Goal: Information Seeking & Learning: Compare options

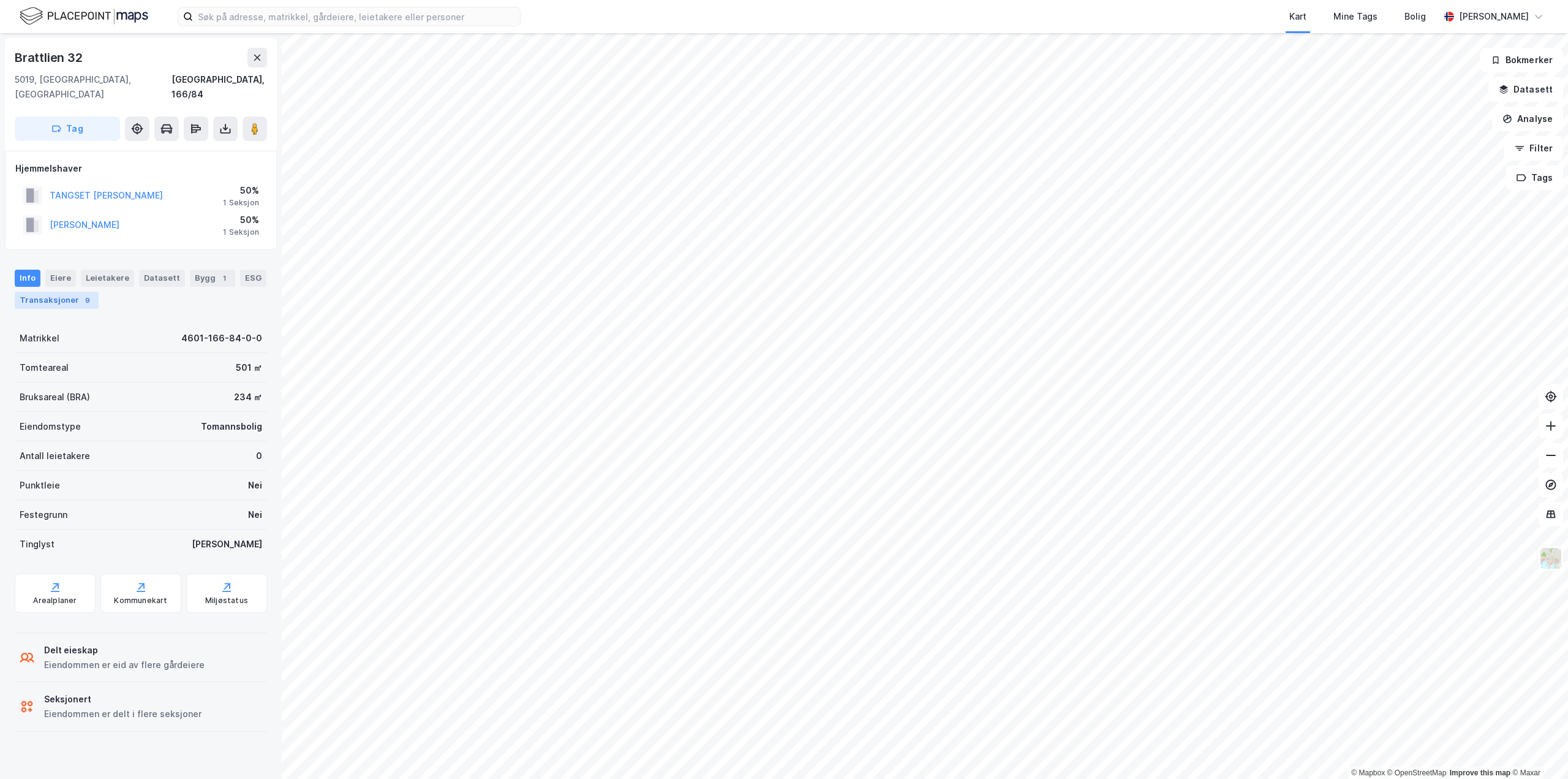
click at [43, 292] on div "Transaksjoner 9" at bounding box center [57, 300] width 84 height 17
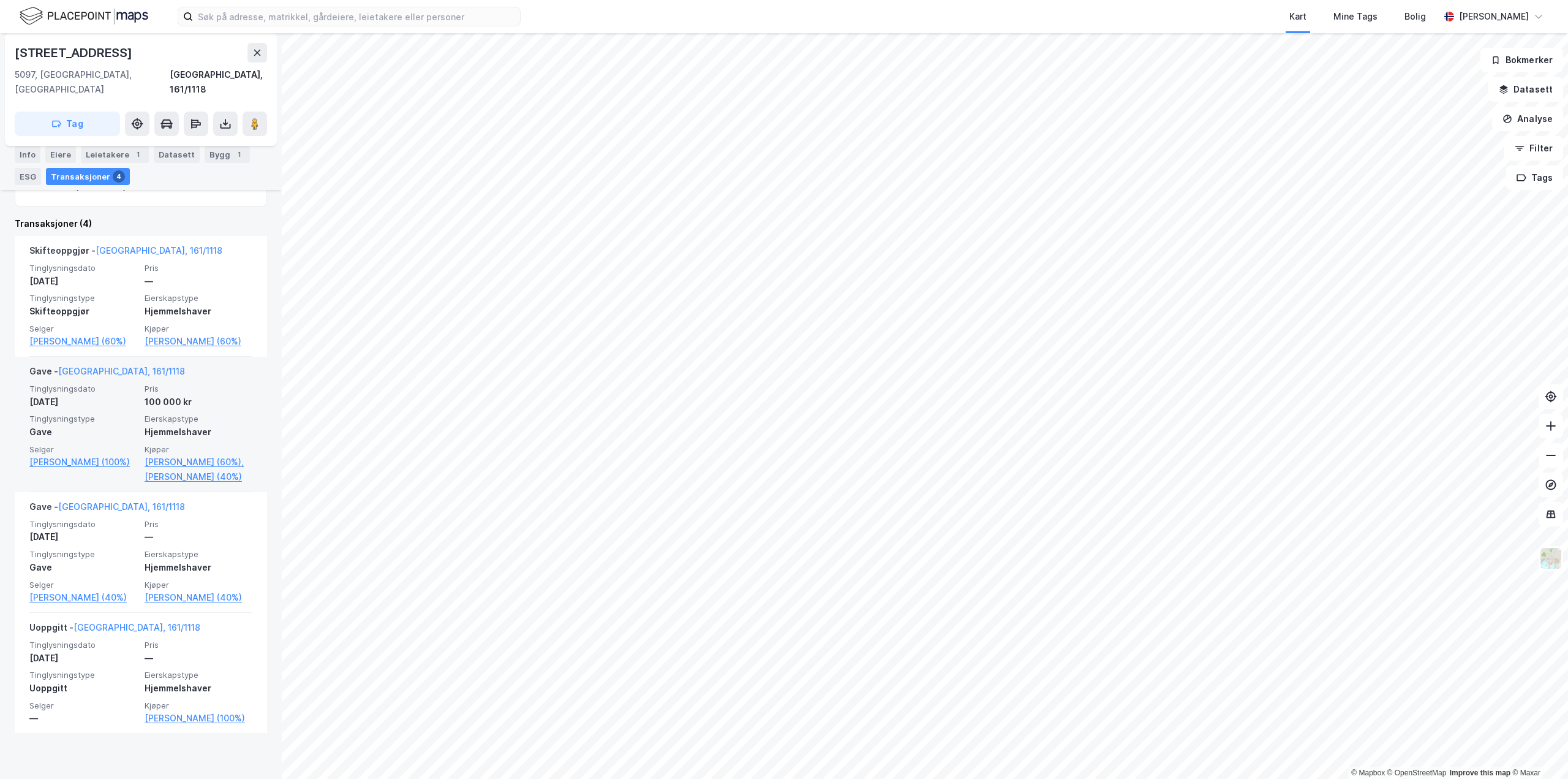
scroll to position [306, 0]
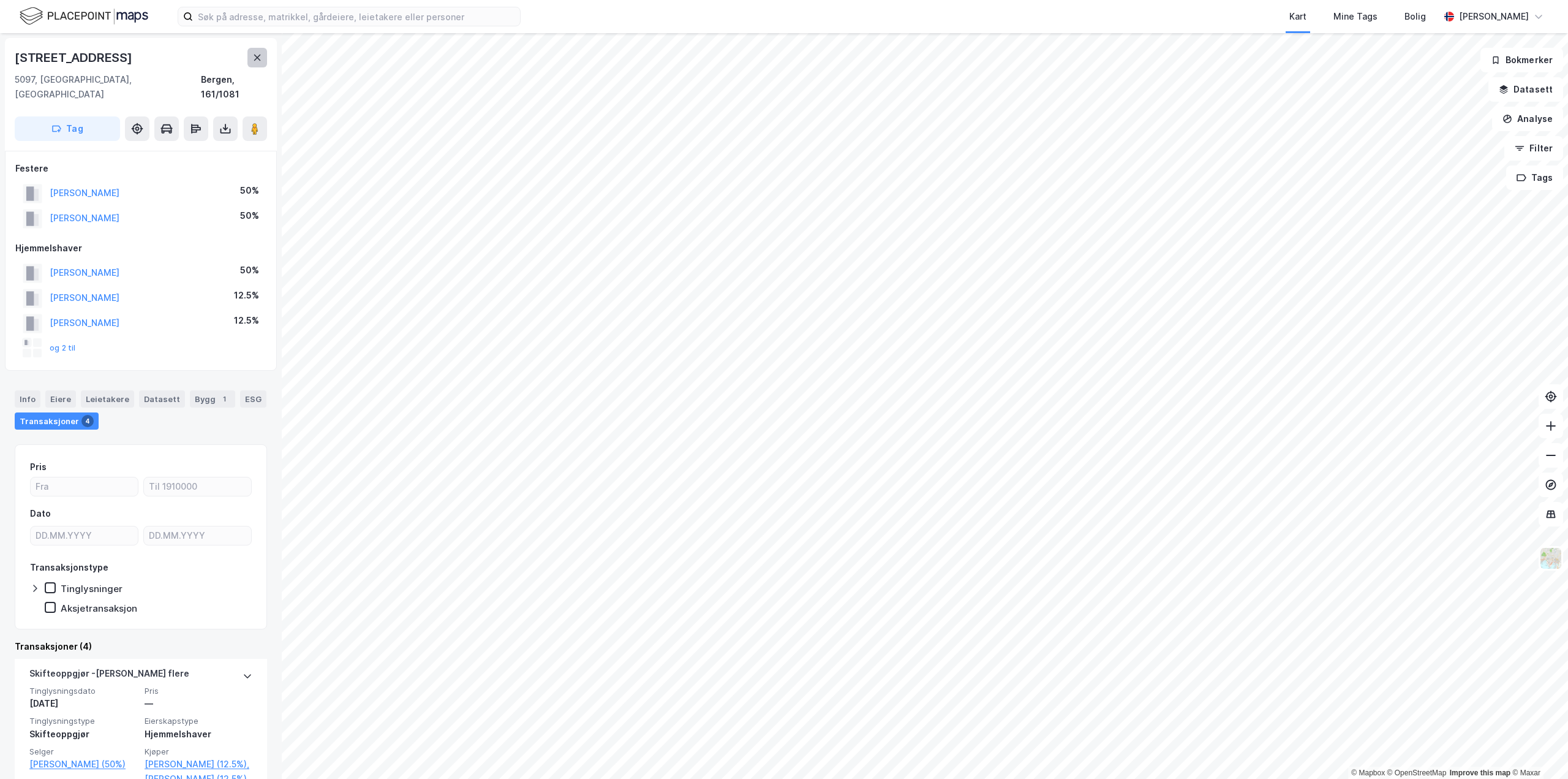
click at [257, 64] on button at bounding box center [257, 57] width 20 height 20
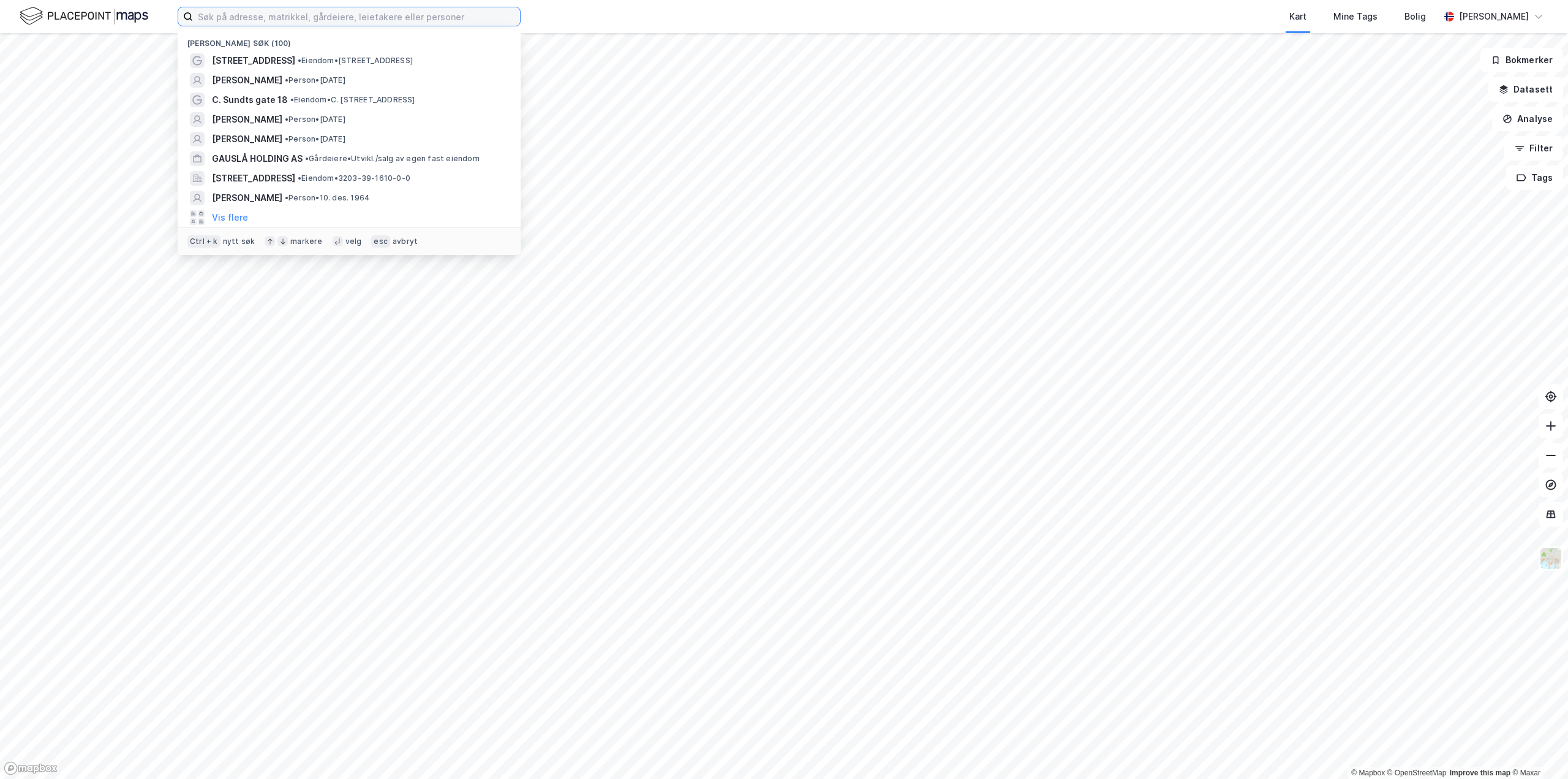
click at [485, 18] on input at bounding box center [357, 16] width 327 height 18
click at [268, 17] on input at bounding box center [357, 16] width 327 height 18
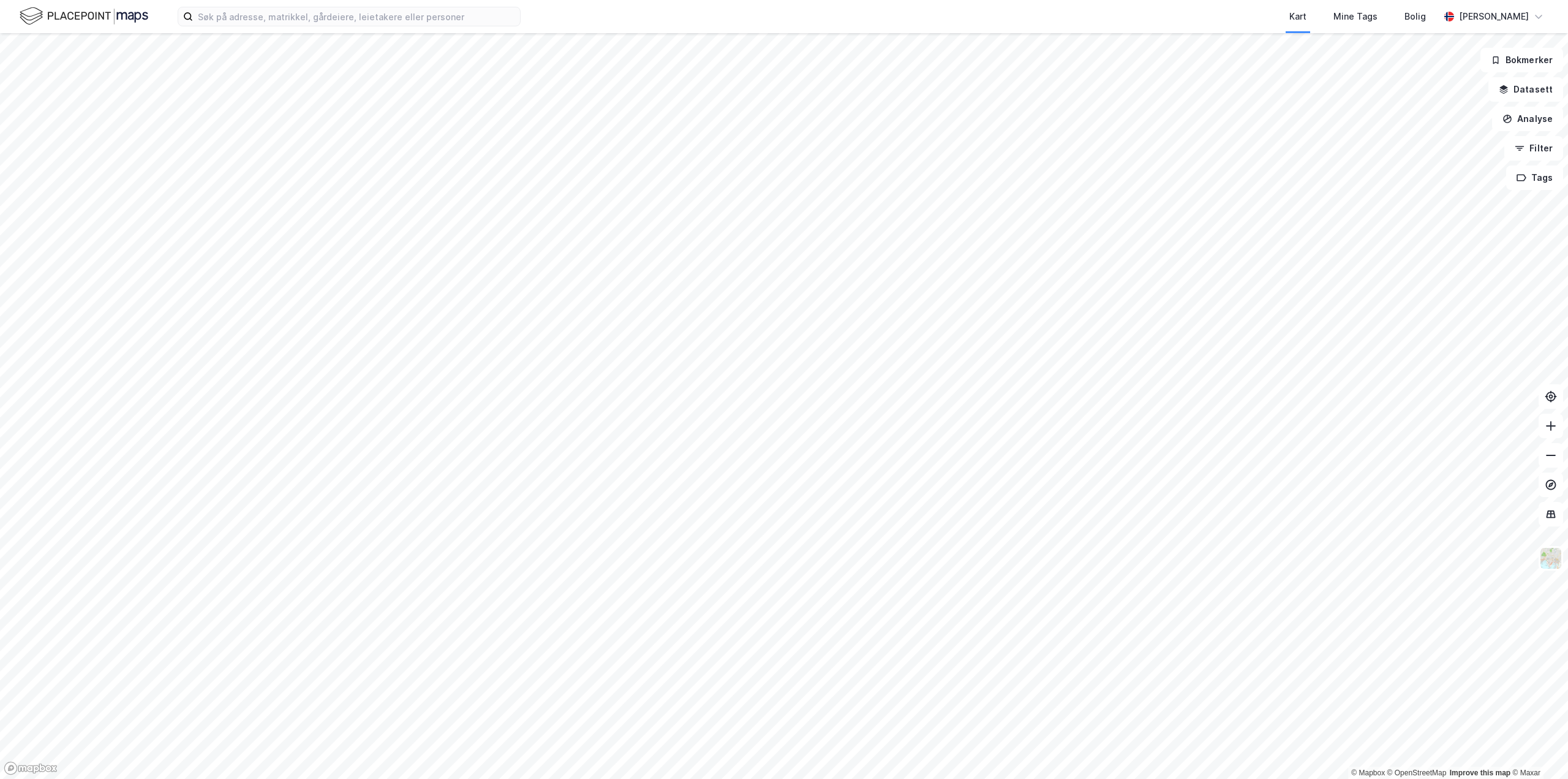
click at [627, 24] on div "Kart Mine Tags Bolig" at bounding box center [1009, 17] width 860 height 33
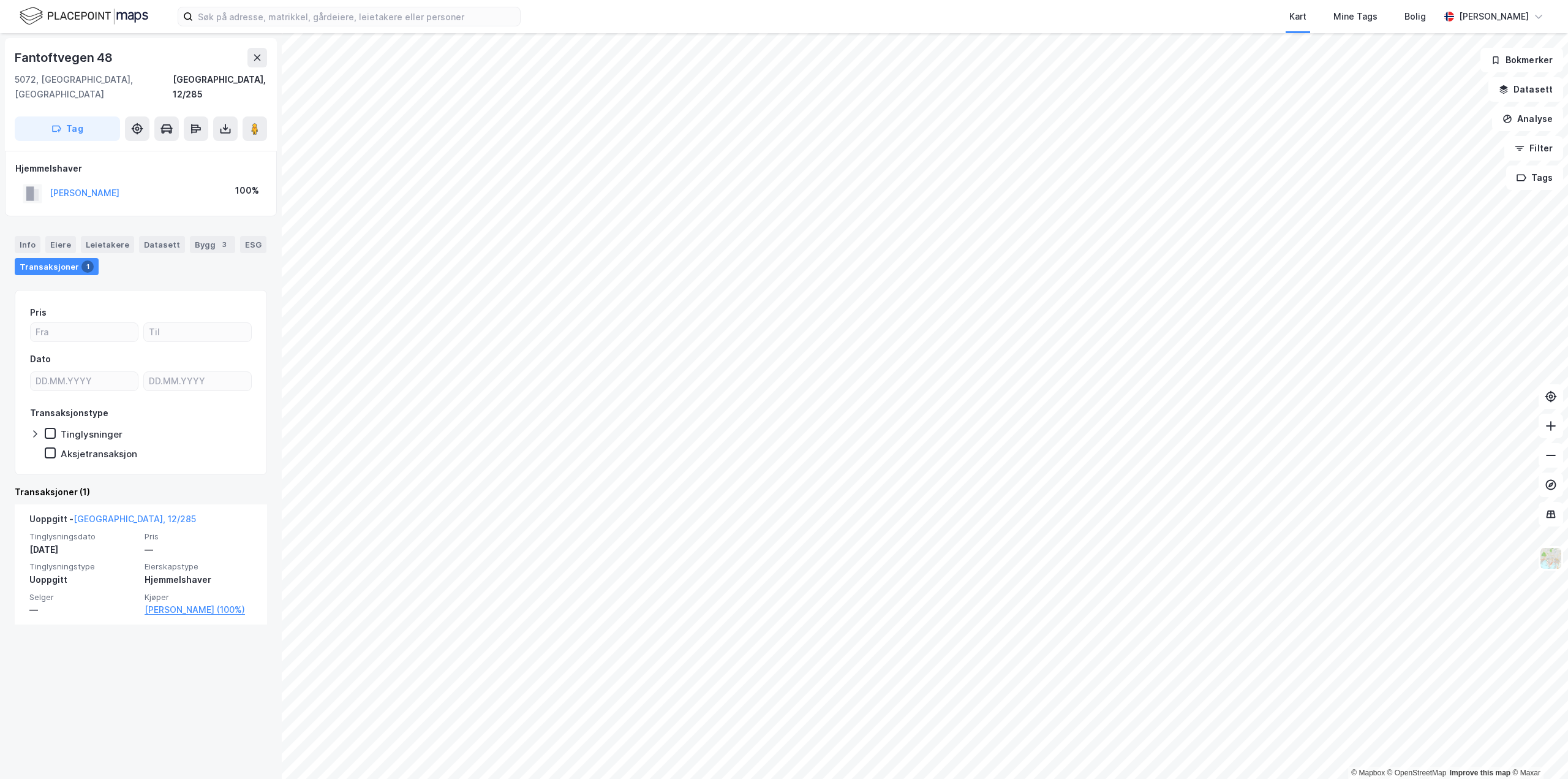
click at [239, 123] on div "Tag" at bounding box center [141, 129] width 252 height 24
click at [250, 123] on icon at bounding box center [255, 129] width 12 height 12
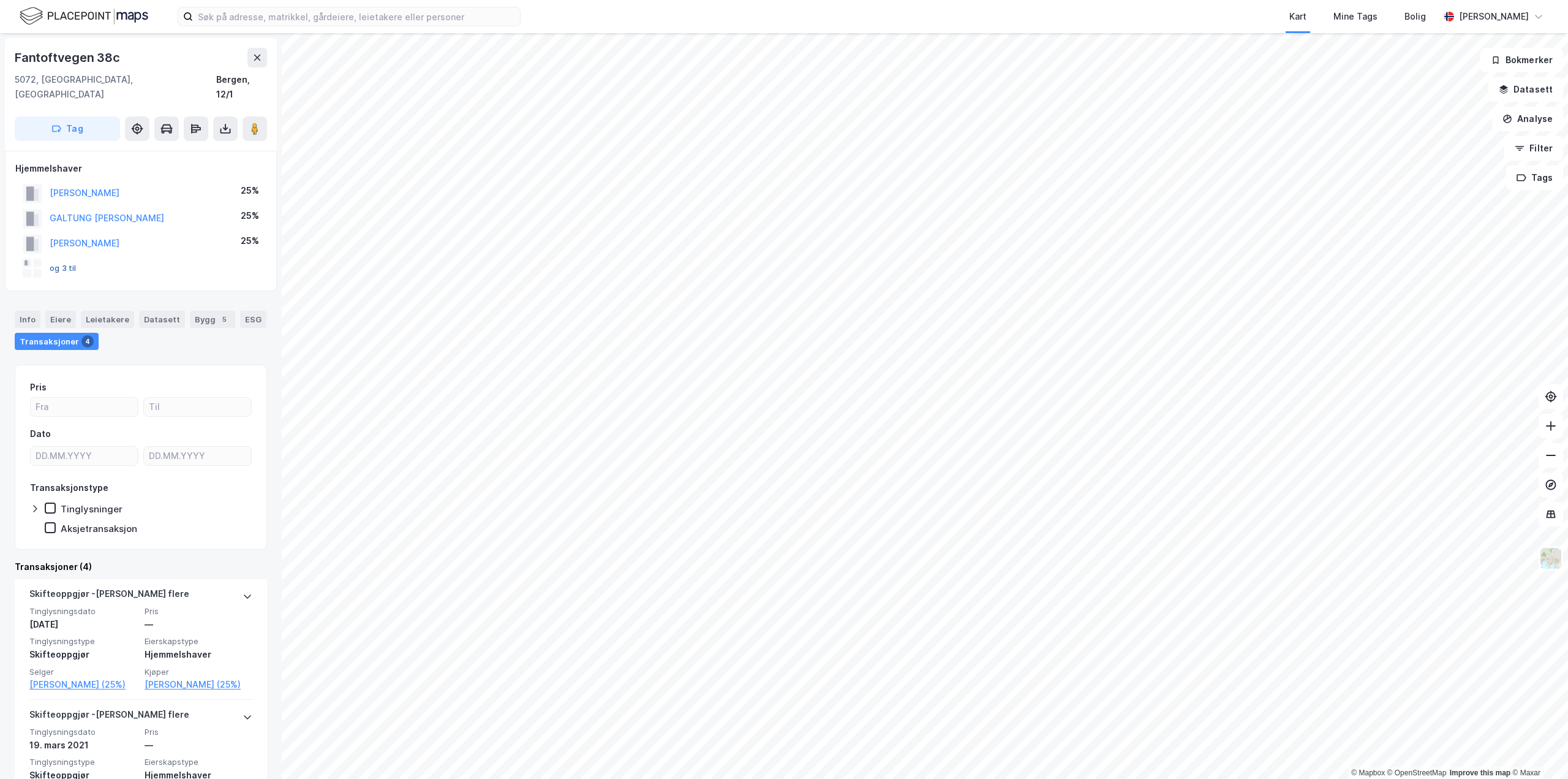
click at [0, 0] on button "og 3 til" at bounding box center [0, 0] width 0 height 0
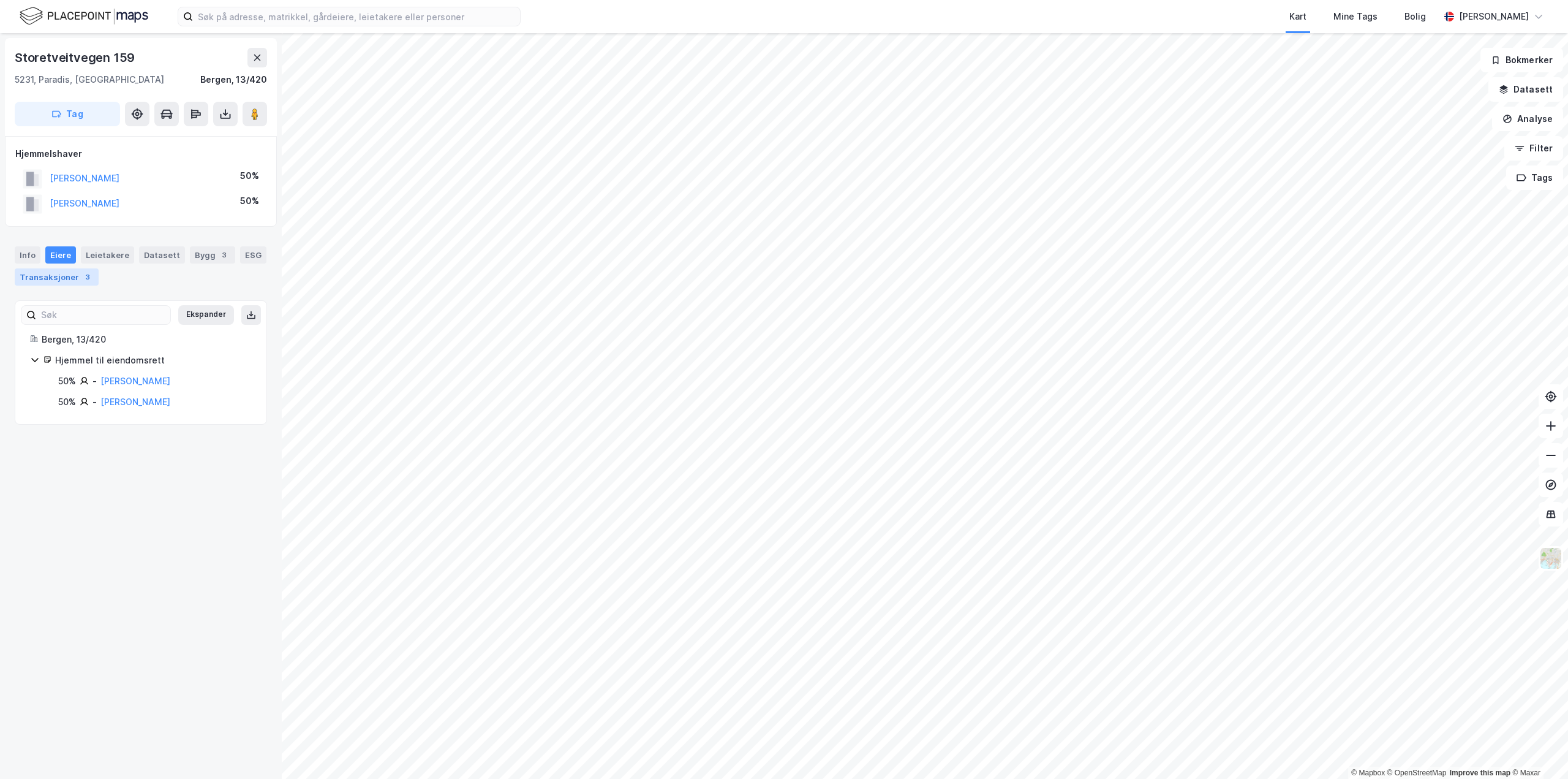
click at [52, 268] on div "Transaksjoner 3" at bounding box center [57, 277] width 84 height 17
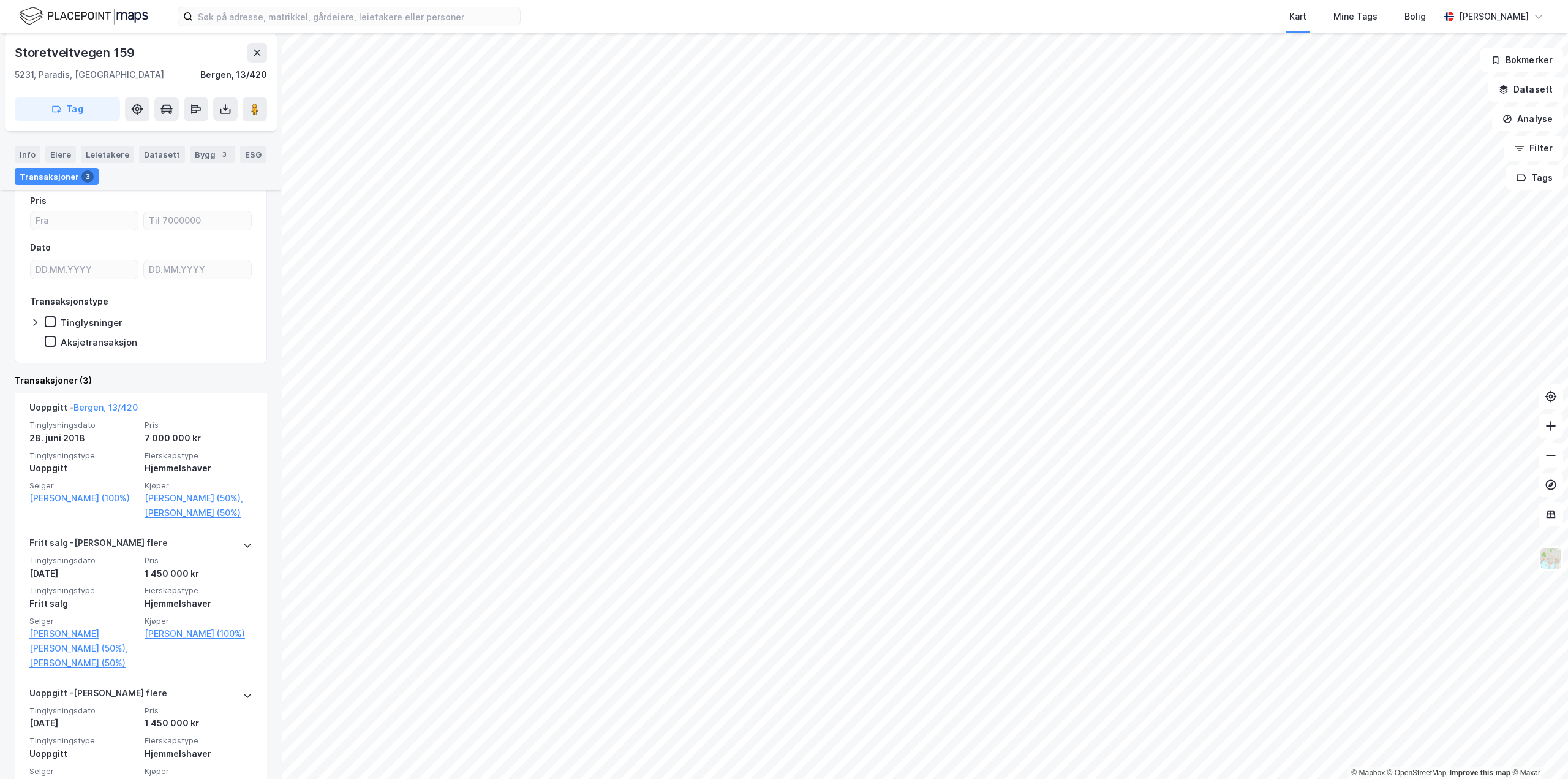
scroll to position [123, 0]
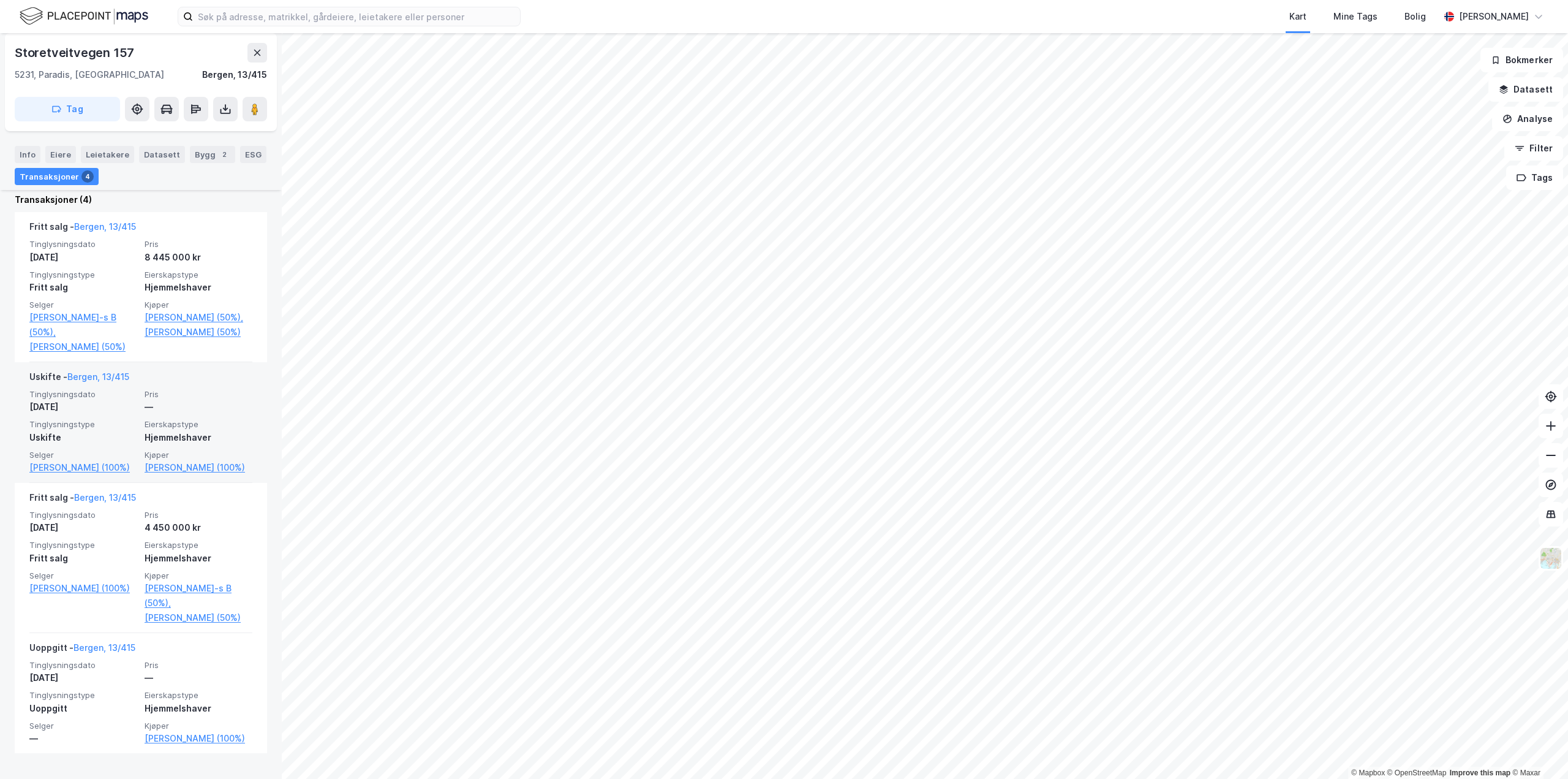
scroll to position [306, 0]
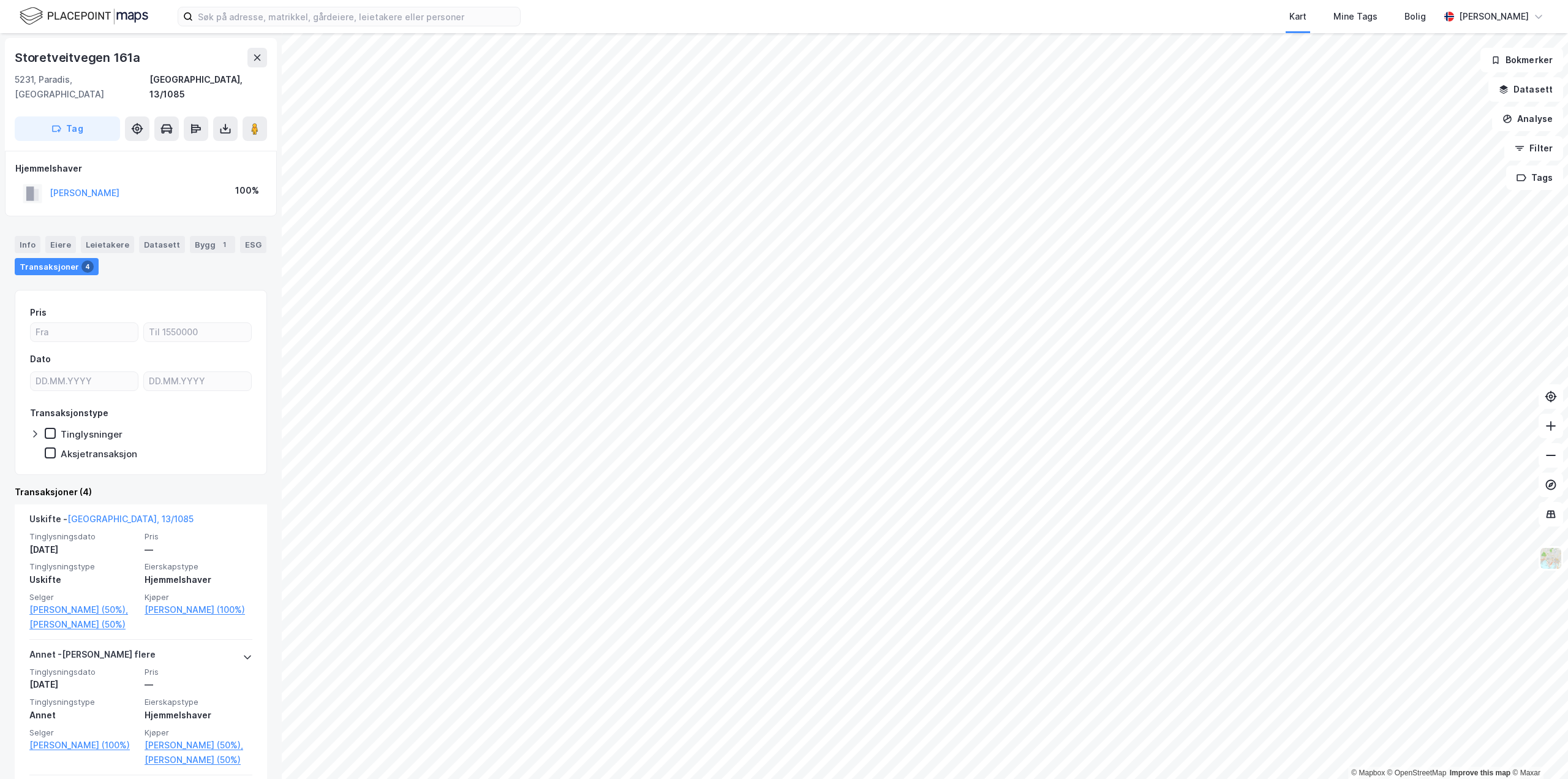
click at [1062, 778] on html "Kart Mine Tags Bolig [PERSON_NAME] © Mapbox © OpenStreetMap Improve this map © …" at bounding box center [784, 389] width 1568 height 779
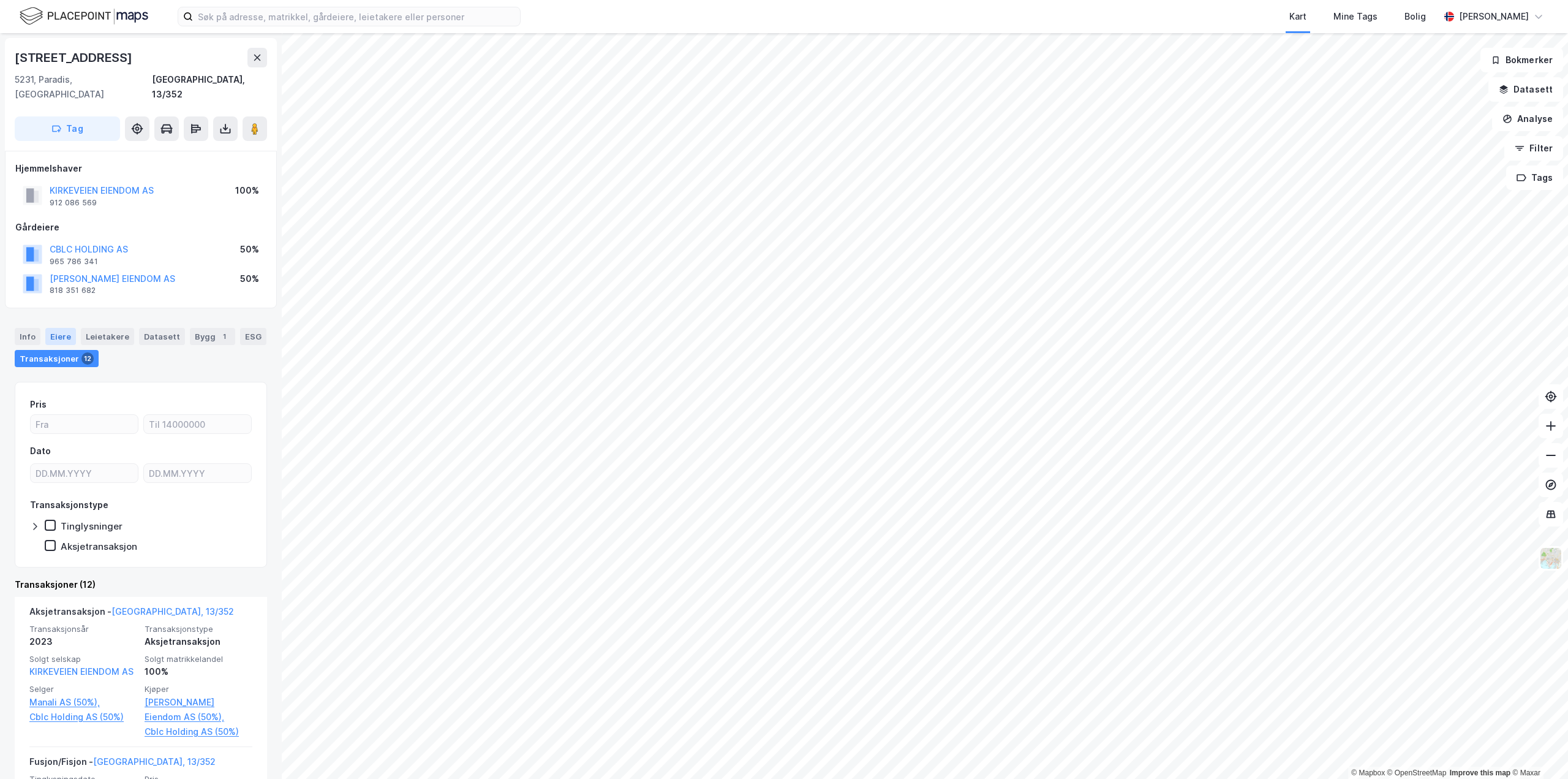
click at [68, 328] on div "Eiere" at bounding box center [60, 337] width 30 height 17
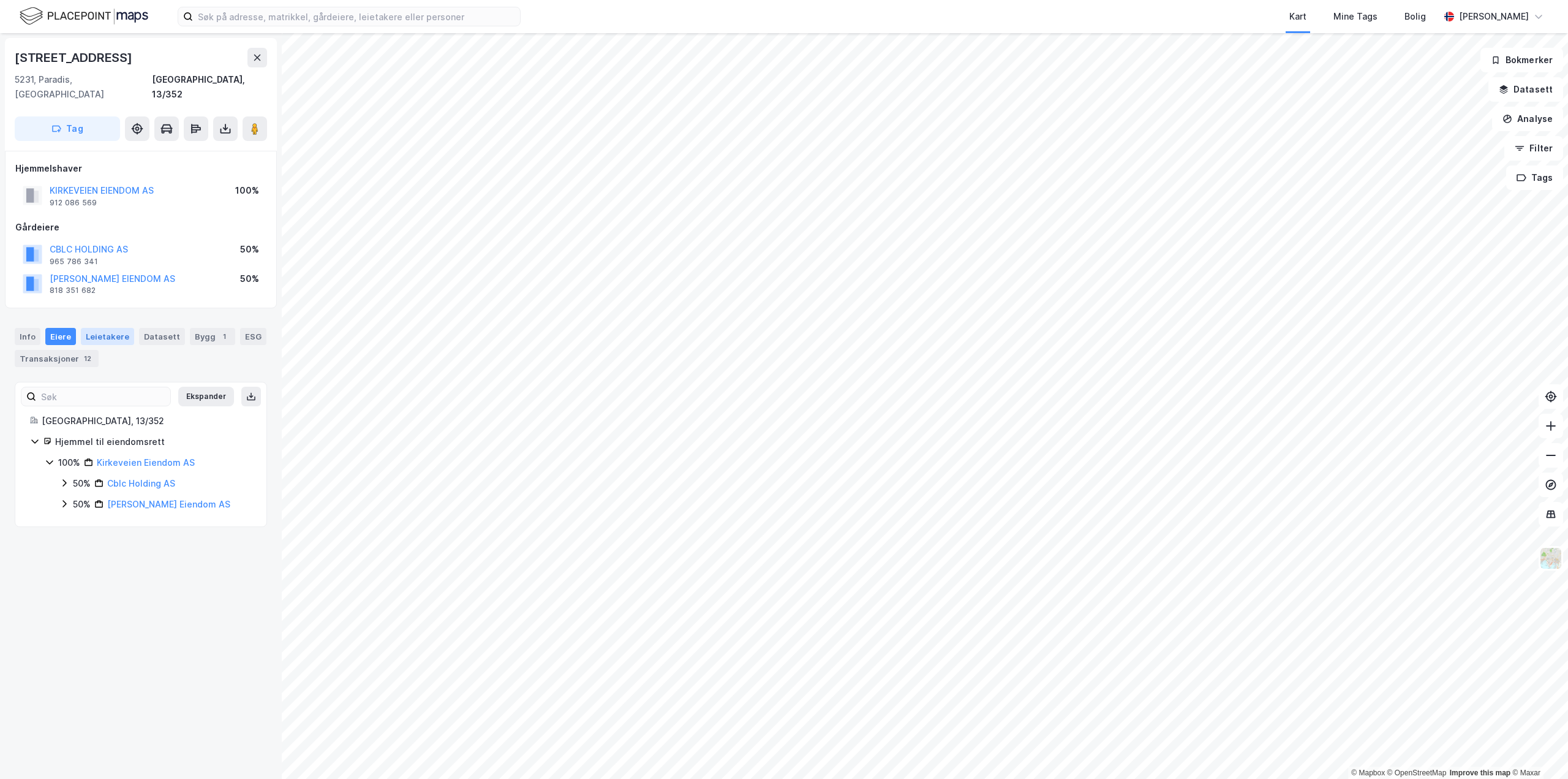
click at [98, 328] on div "Leietakere" at bounding box center [107, 337] width 53 height 17
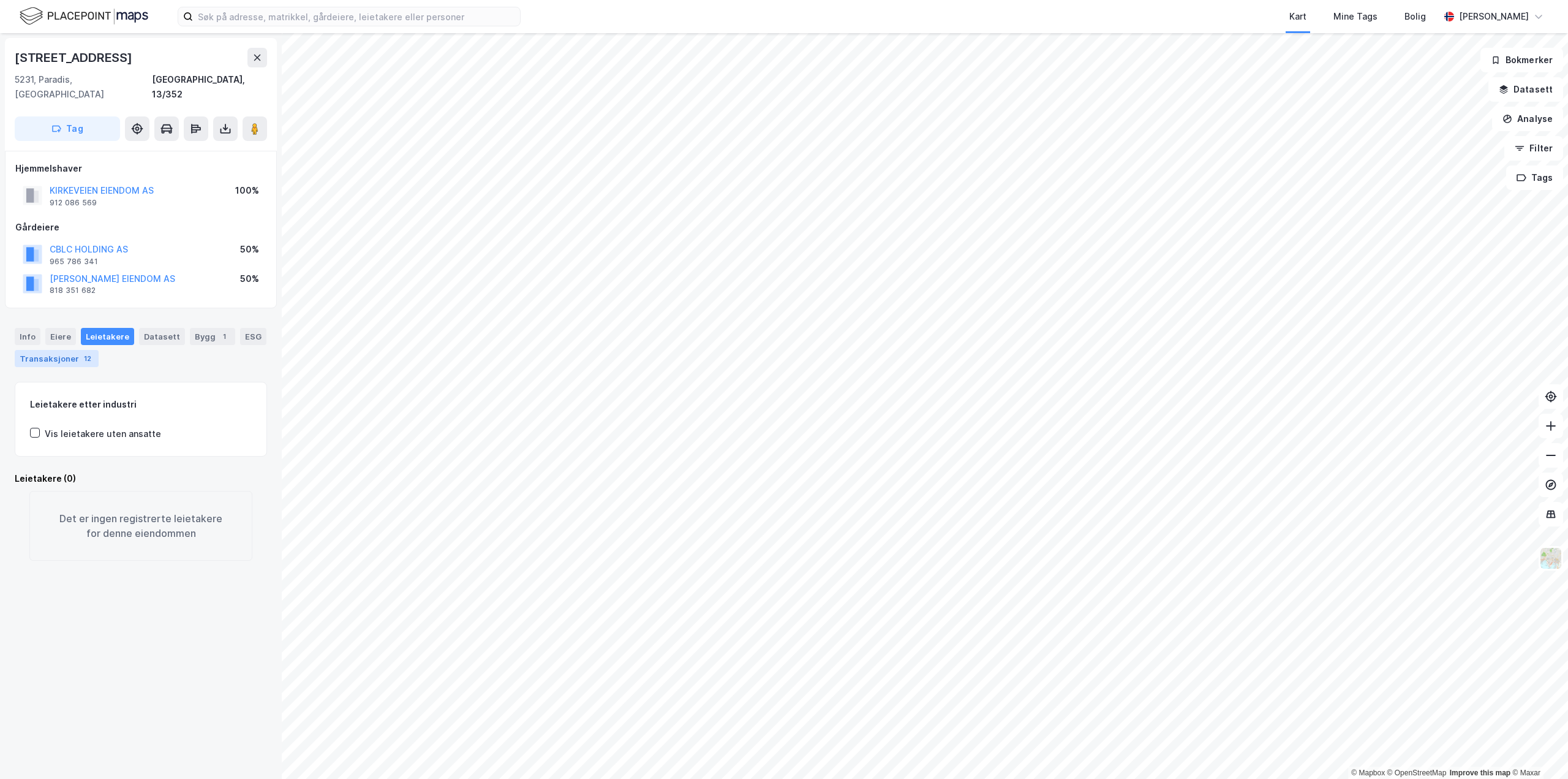
click at [65, 350] on div "Transaksjoner 12" at bounding box center [57, 359] width 84 height 17
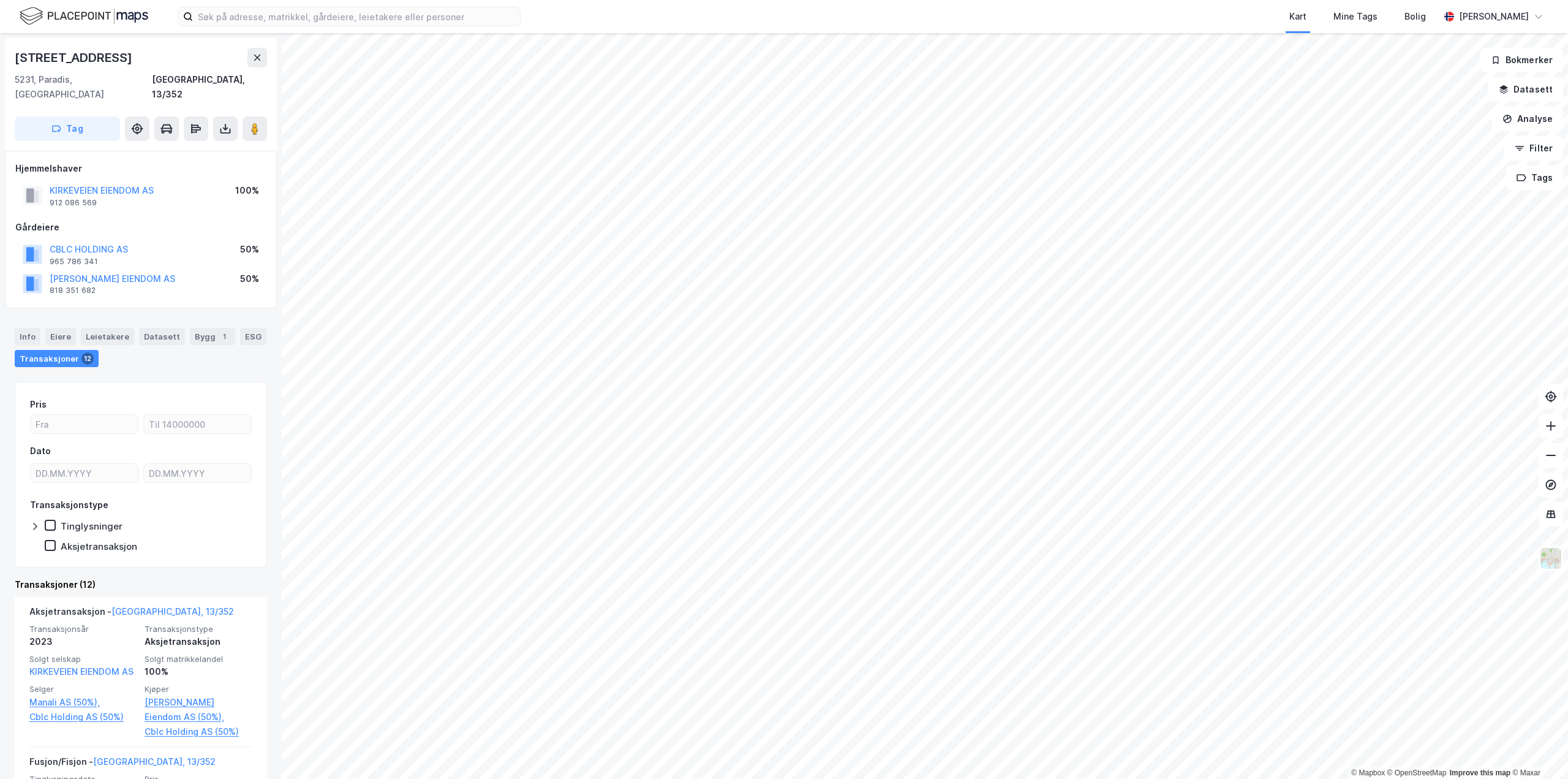
click at [105, 242] on div "CBLC HOLDING AS" at bounding box center [89, 249] width 78 height 15
click at [0, 0] on button "CBLC HOLDING AS" at bounding box center [0, 0] width 0 height 0
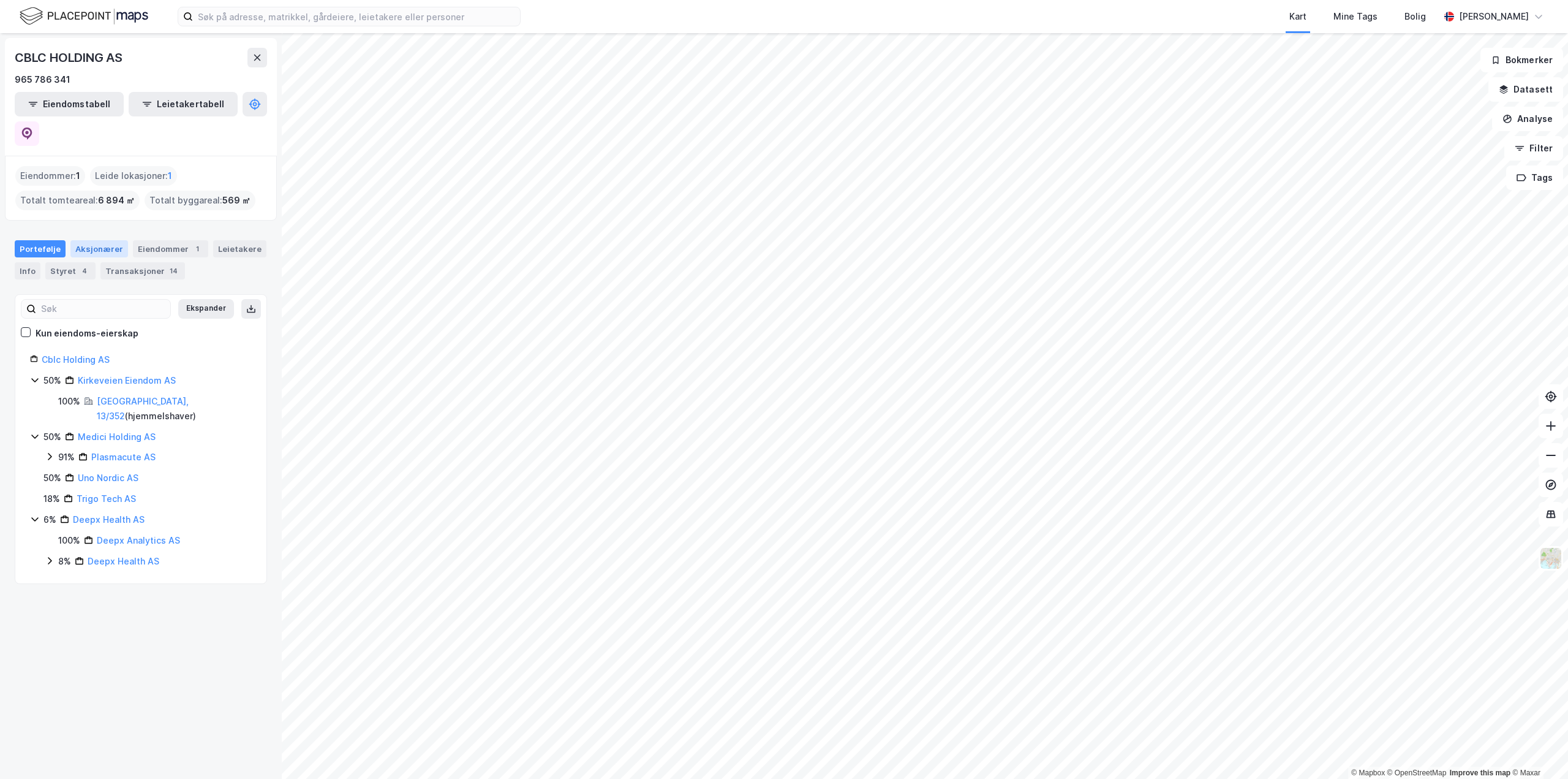
click at [99, 240] on div "Aksjonærer" at bounding box center [99, 249] width 57 height 17
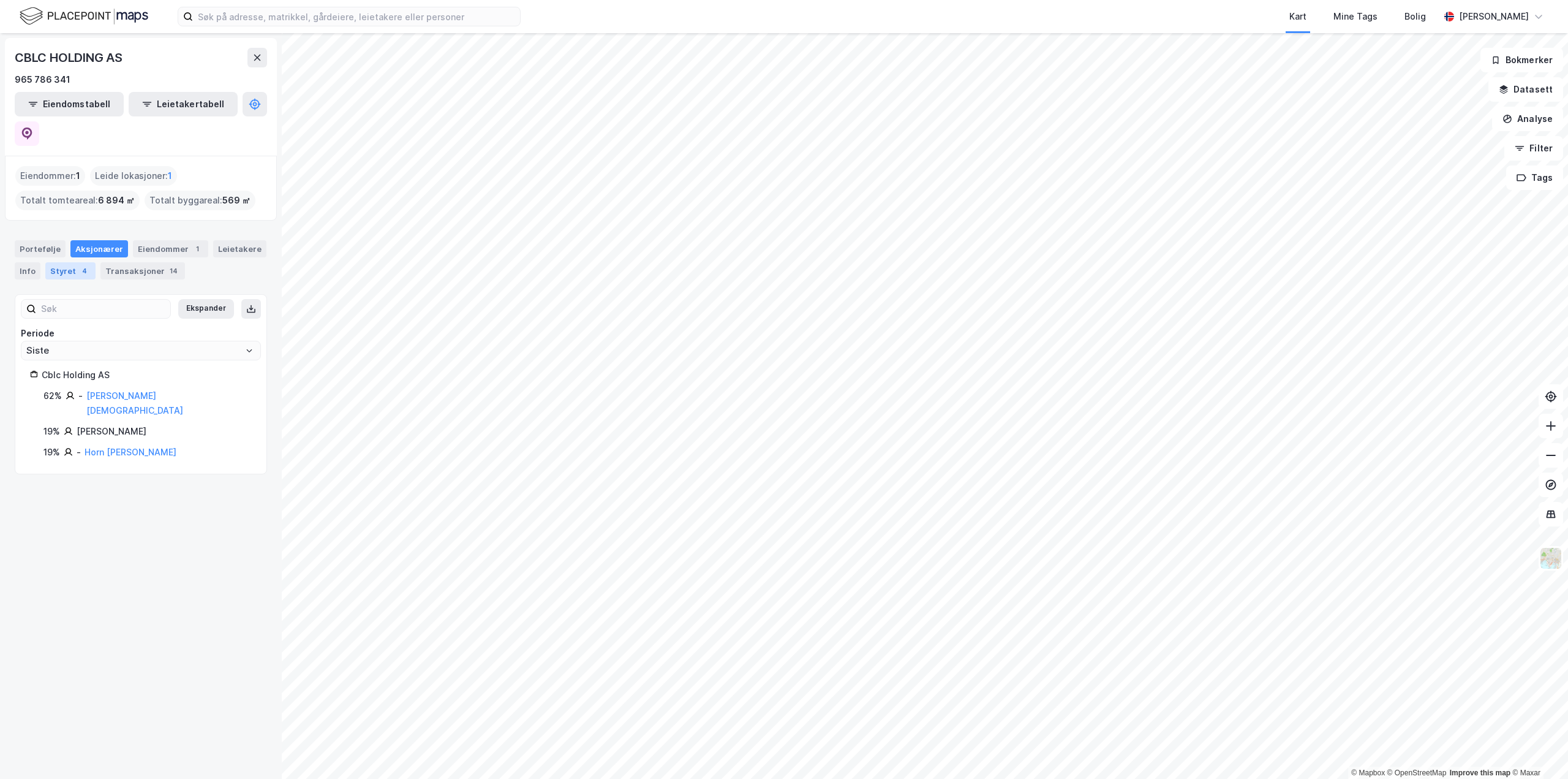
click at [89, 262] on div "Styret 4" at bounding box center [70, 271] width 50 height 17
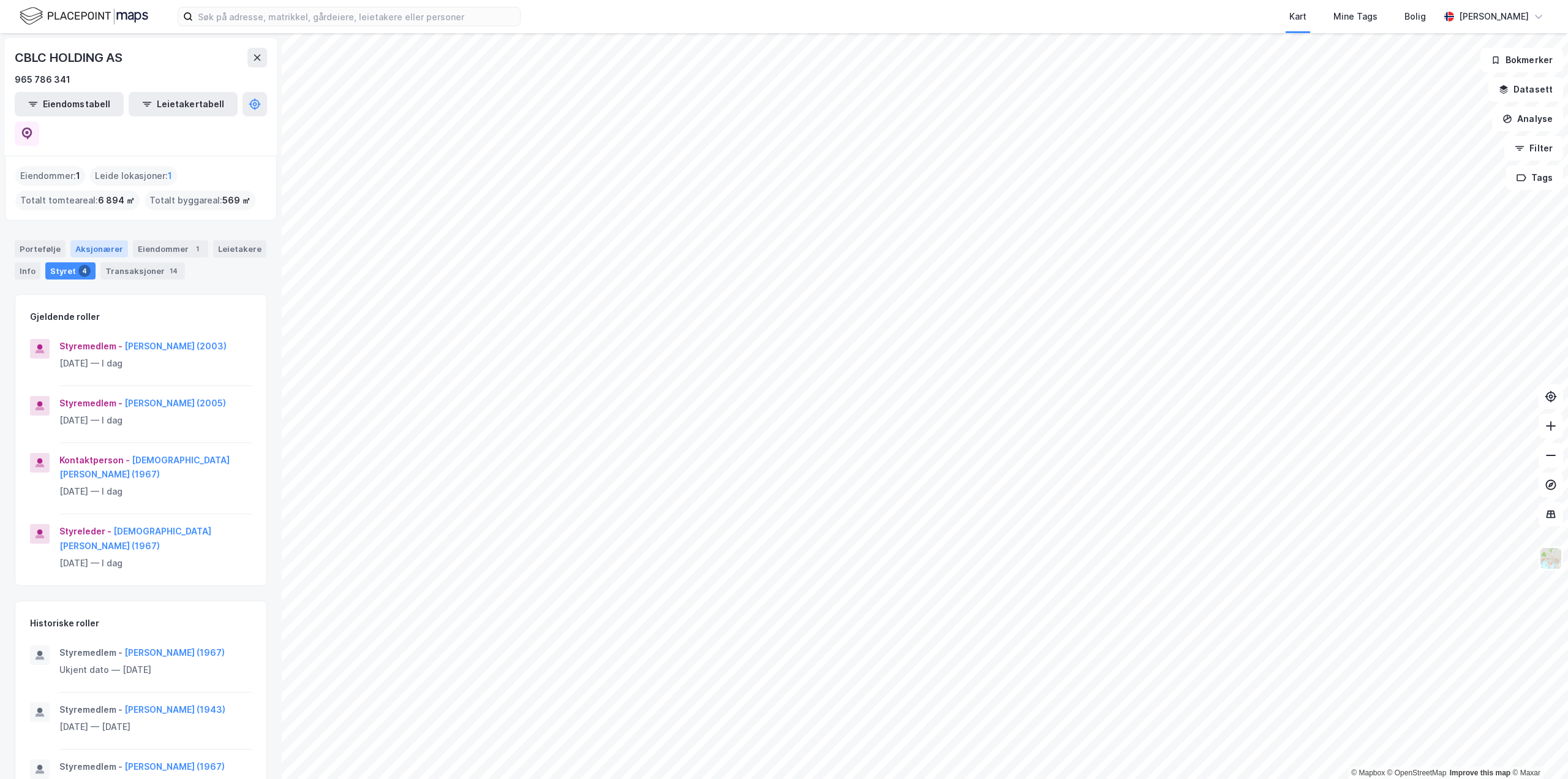
click at [90, 240] on div "Aksjonærer" at bounding box center [99, 249] width 57 height 17
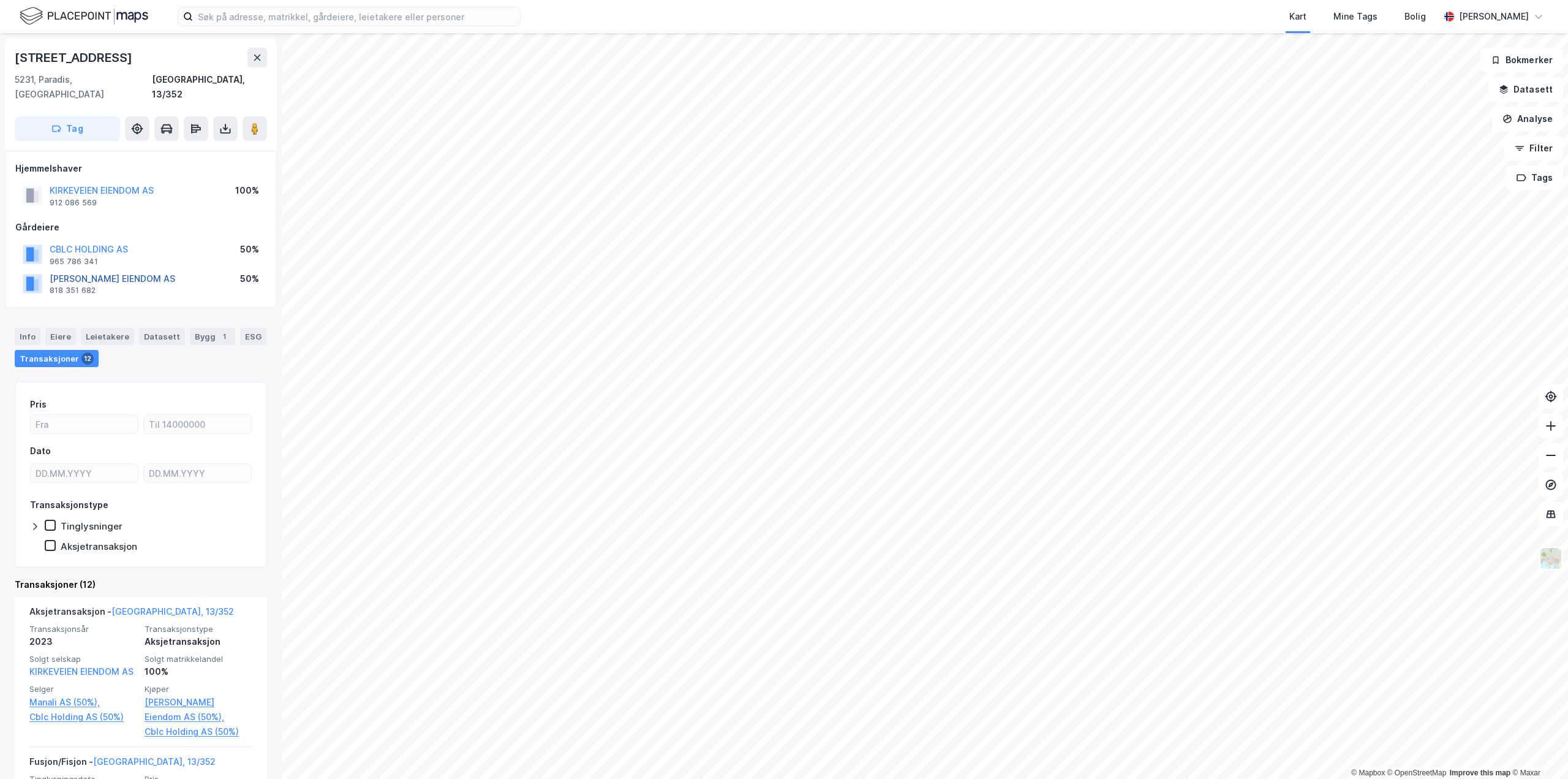
click at [0, 0] on button "[PERSON_NAME] EIENDOM AS" at bounding box center [0, 0] width 0 height 0
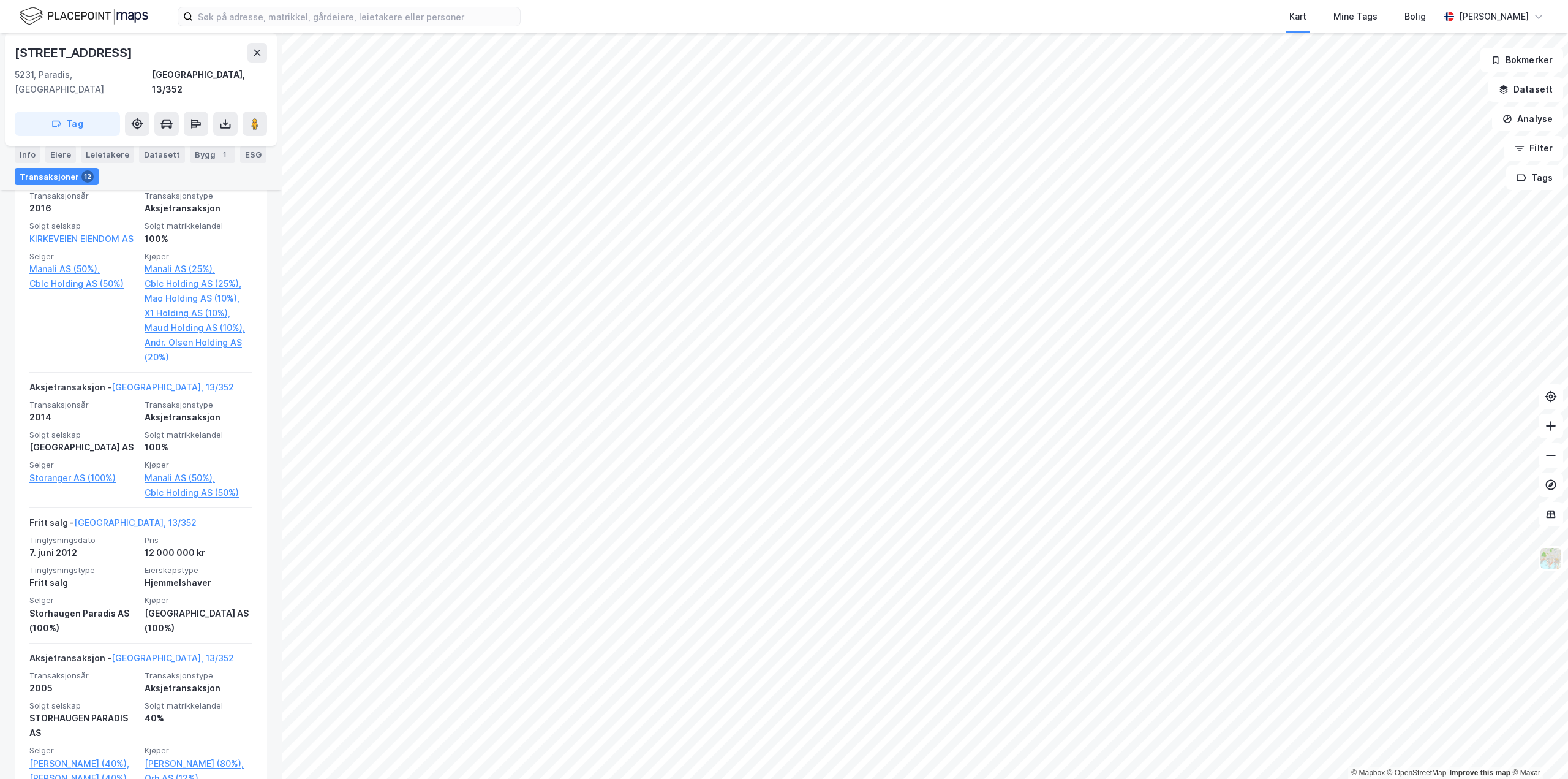
scroll to position [1824, 0]
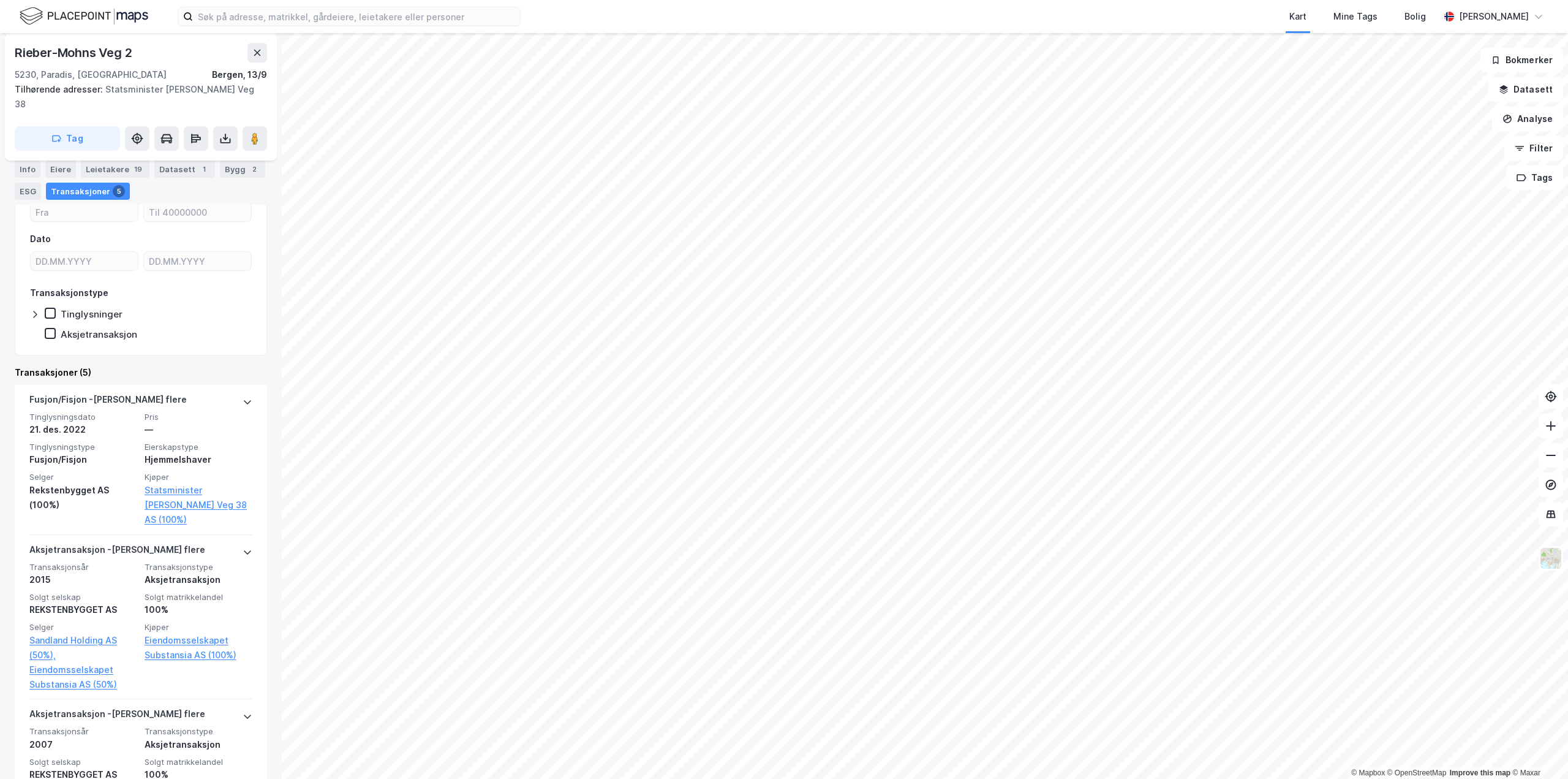
scroll to position [34, 0]
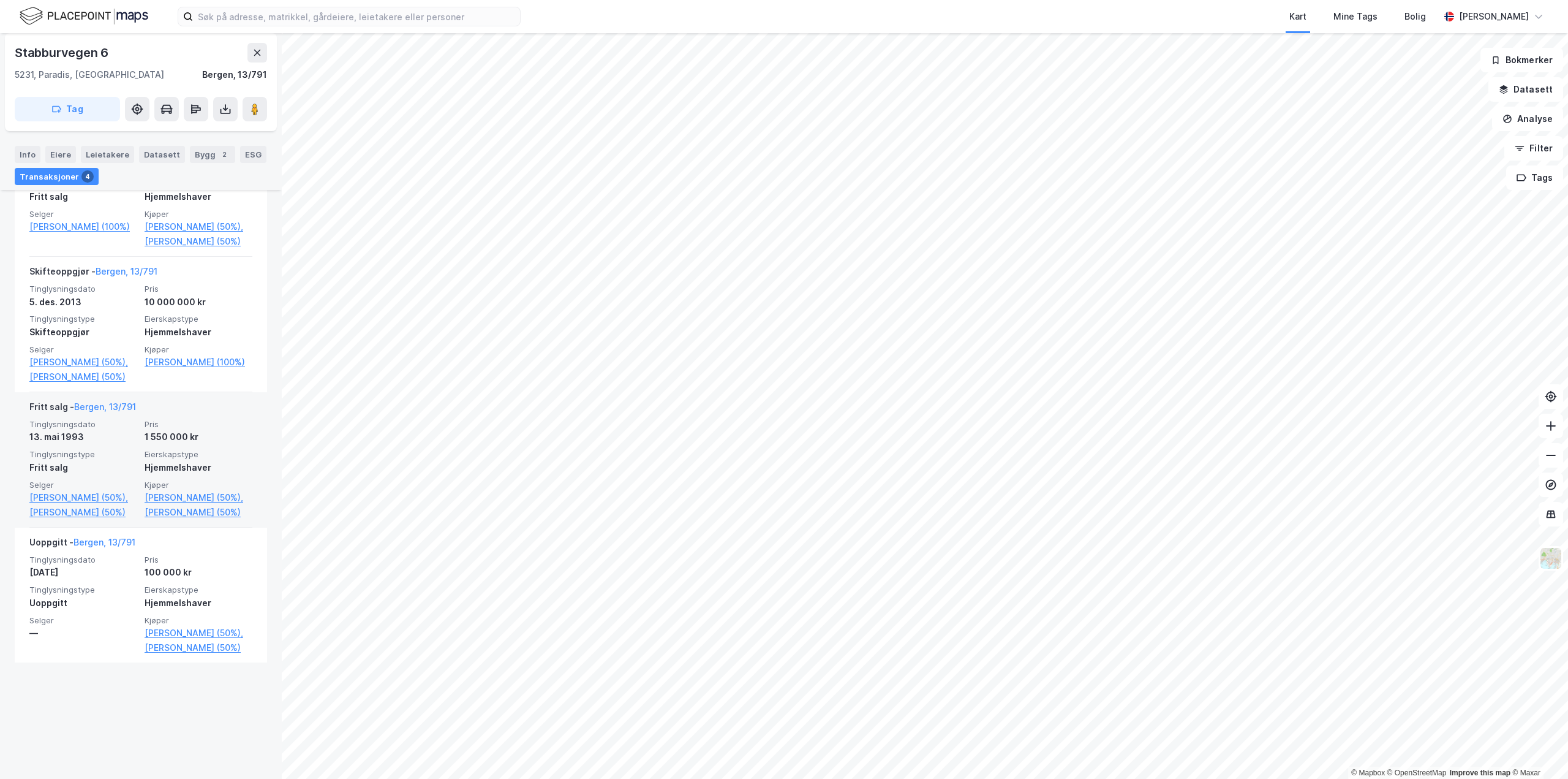
scroll to position [394, 0]
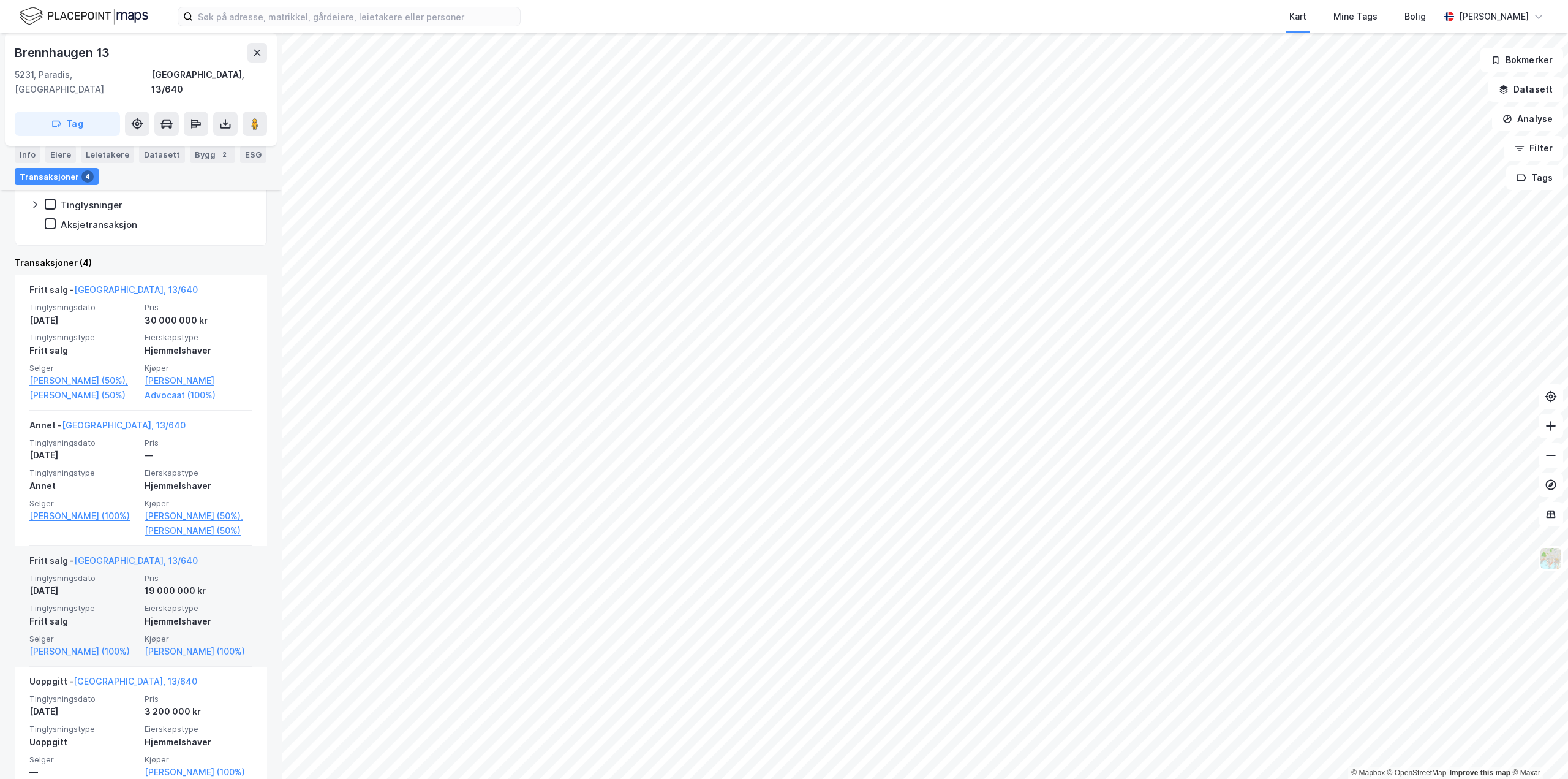
scroll to position [296, 0]
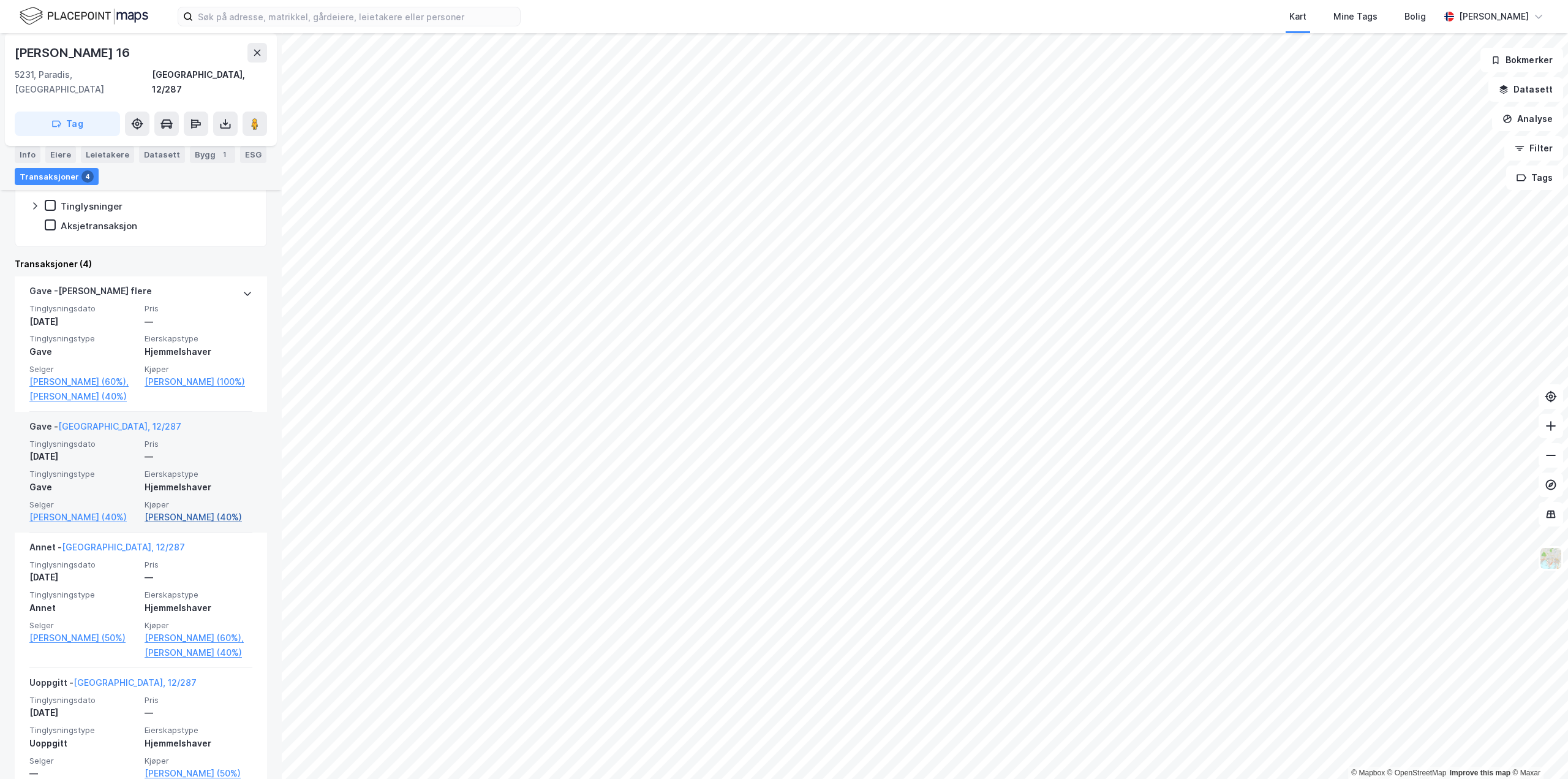
scroll to position [245, 0]
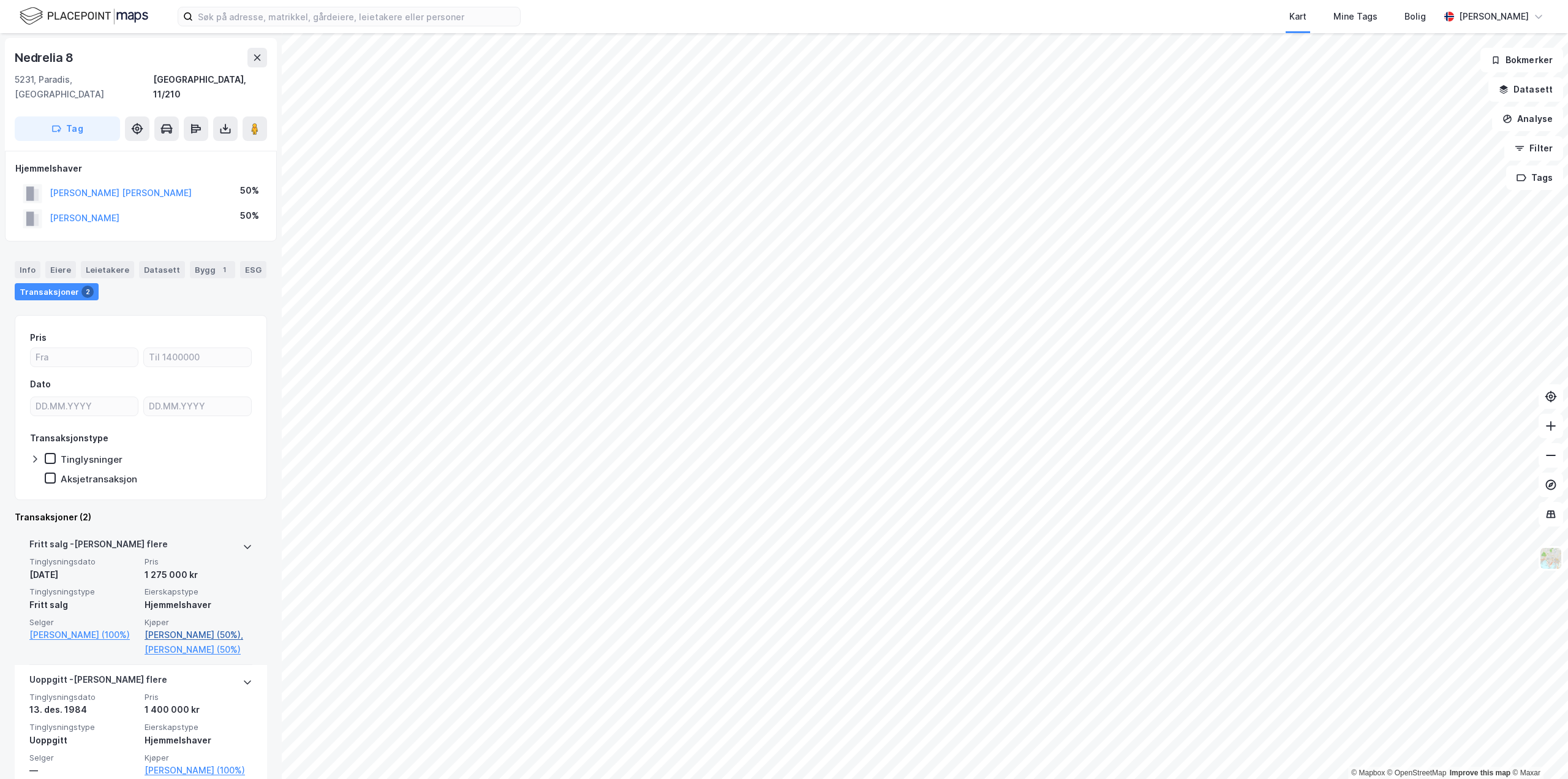
click at [197, 634] on link "[PERSON_NAME] (50%)," at bounding box center [198, 635] width 108 height 15
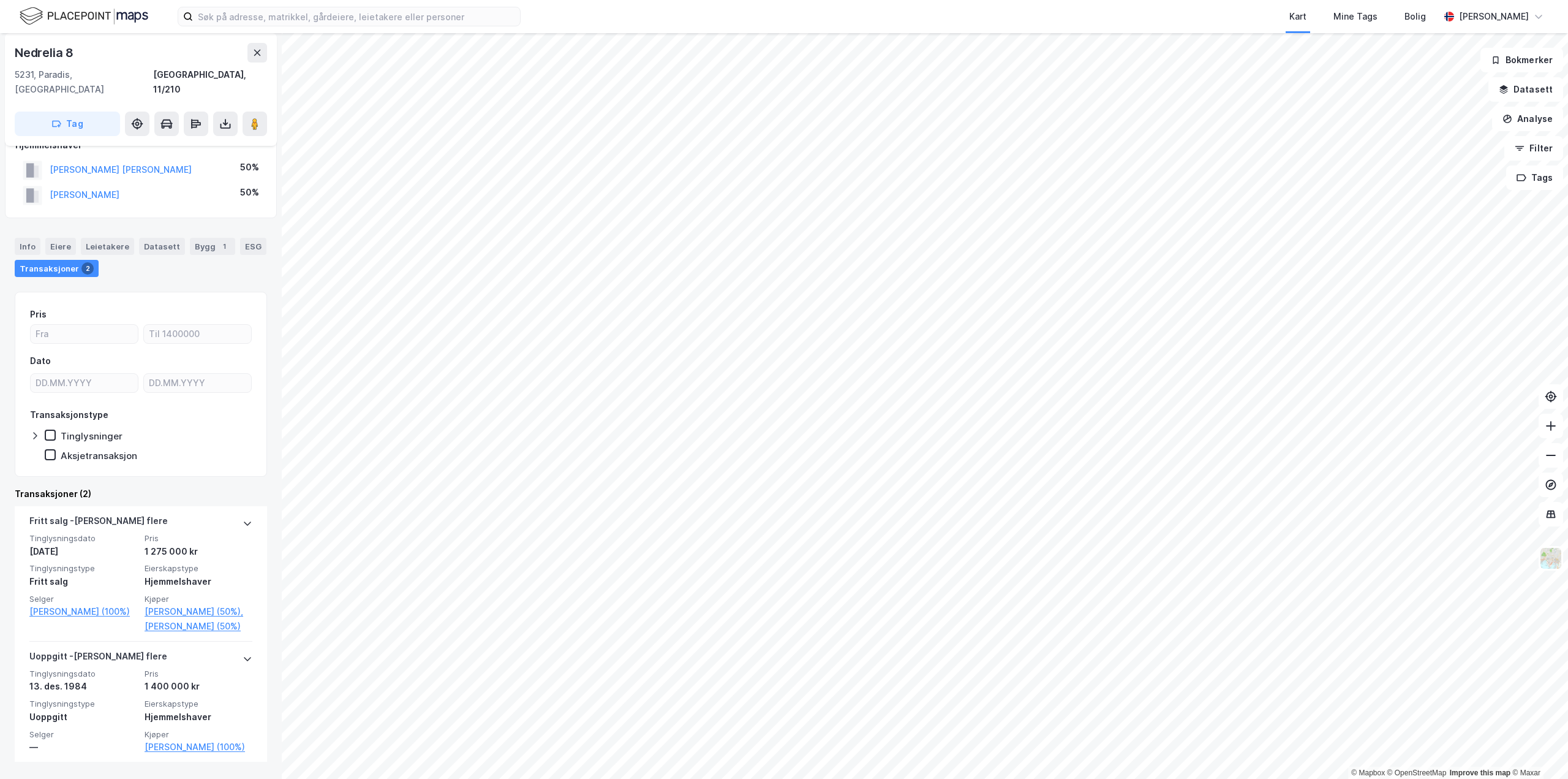
scroll to position [36, 0]
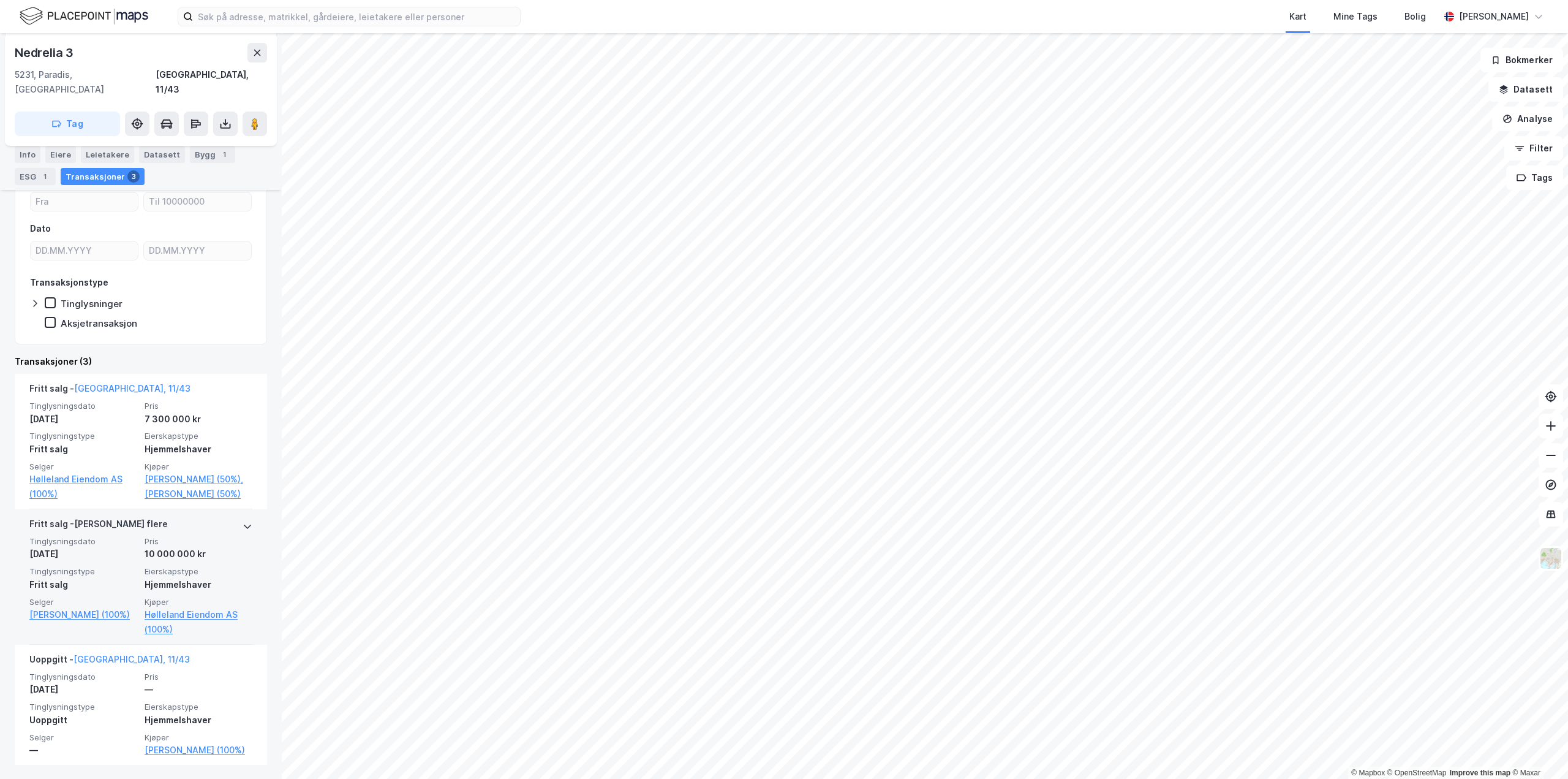
scroll to position [171, 0]
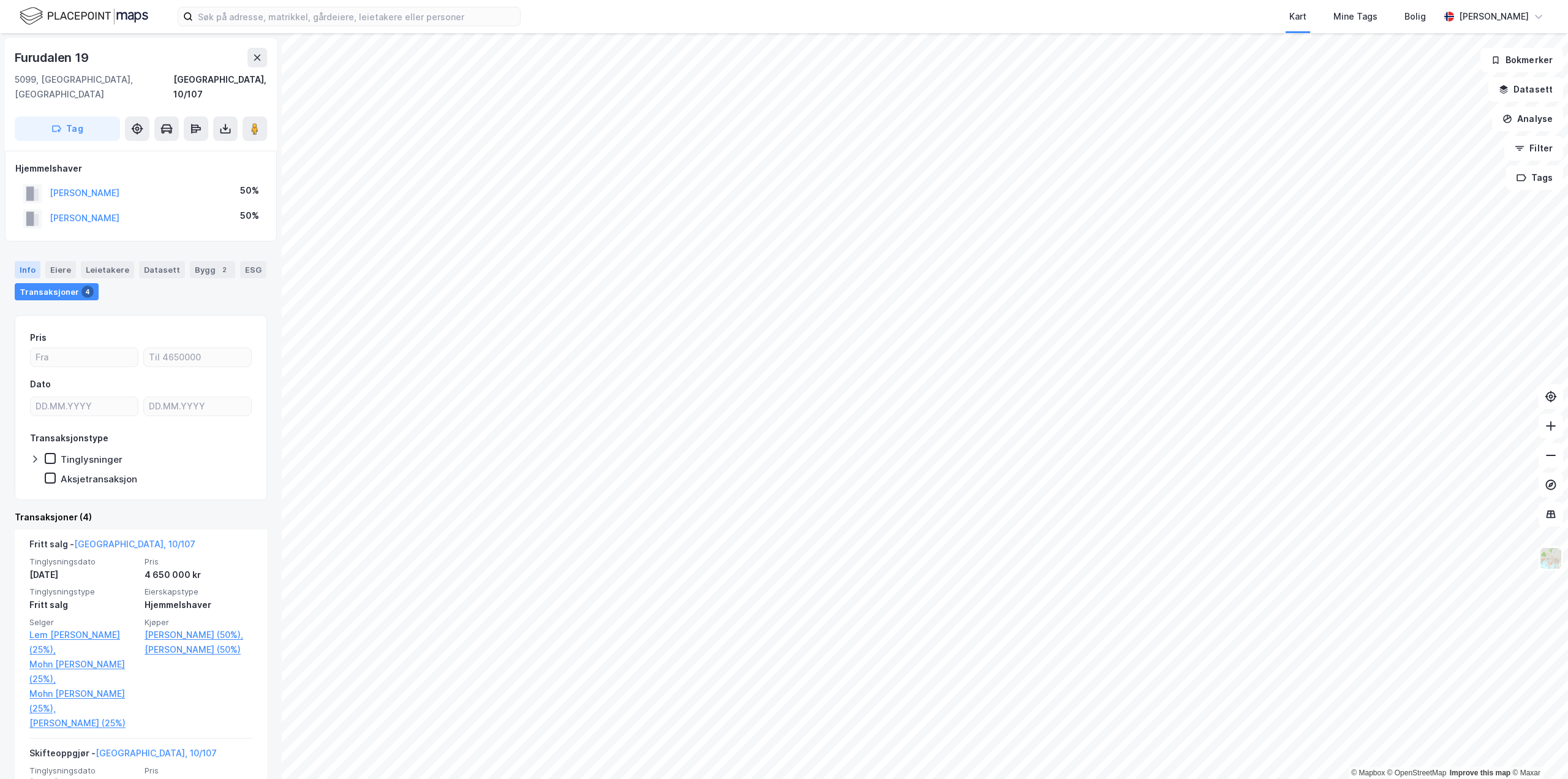
click at [17, 261] on div "Info" at bounding box center [28, 270] width 26 height 17
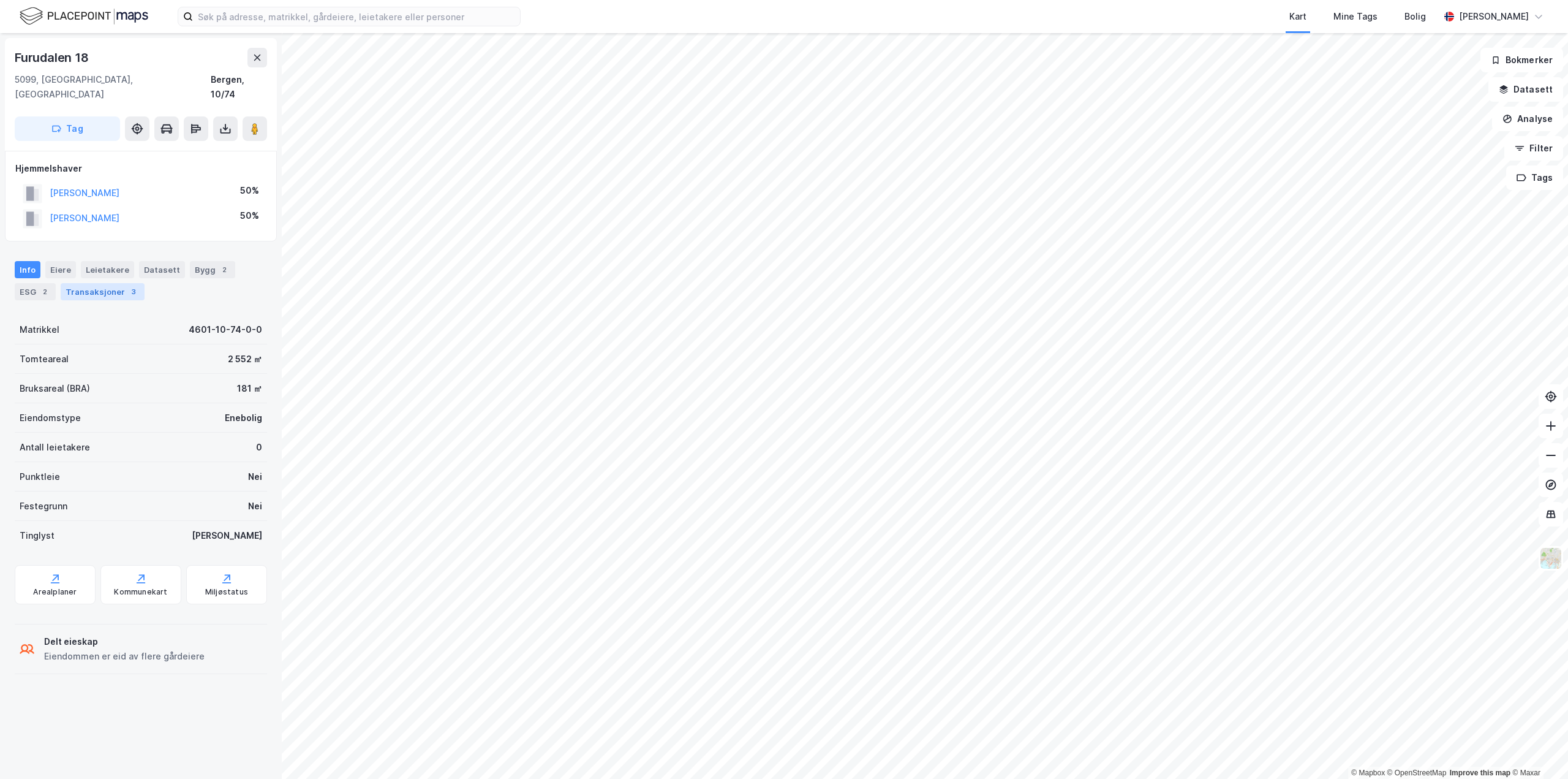
click at [107, 283] on div "Transaksjoner 3" at bounding box center [103, 292] width 84 height 17
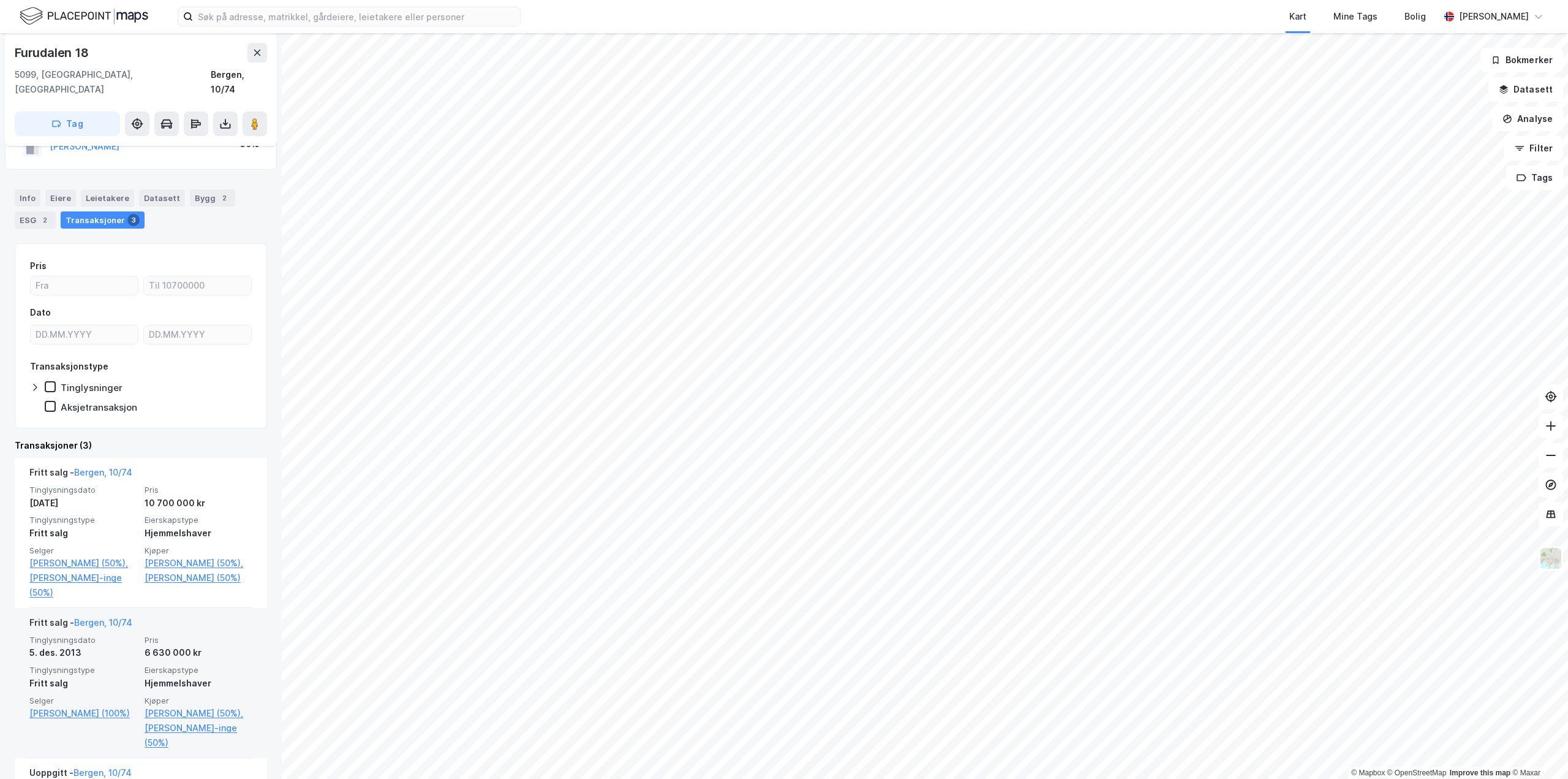
scroll to position [171, 0]
